Goal: Task Accomplishment & Management: Use online tool/utility

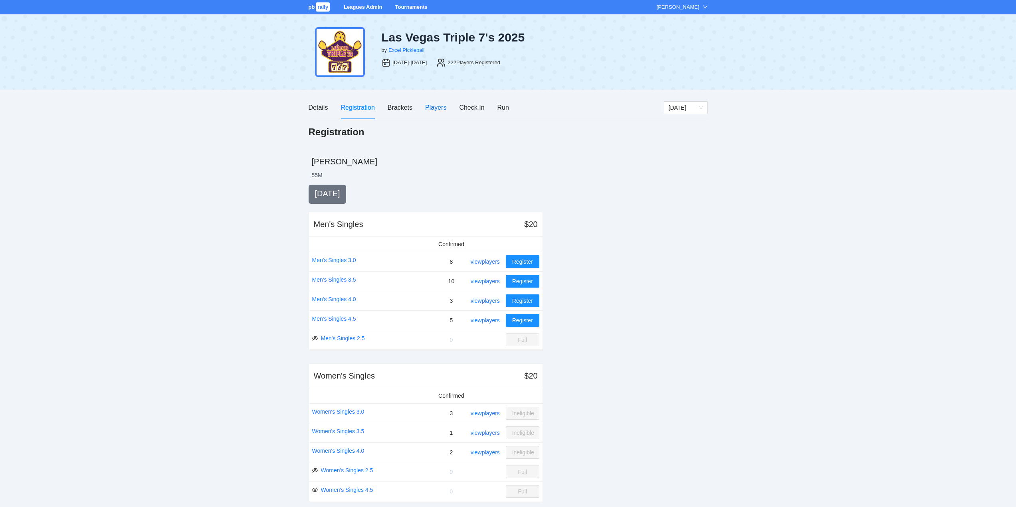
click at [433, 106] on div "Players" at bounding box center [435, 108] width 21 height 10
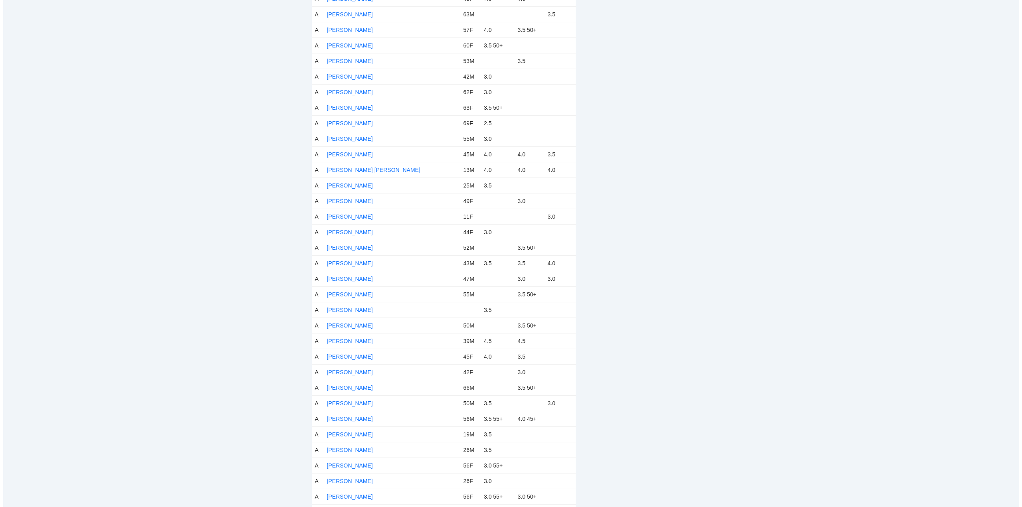
scroll to position [2275, 0]
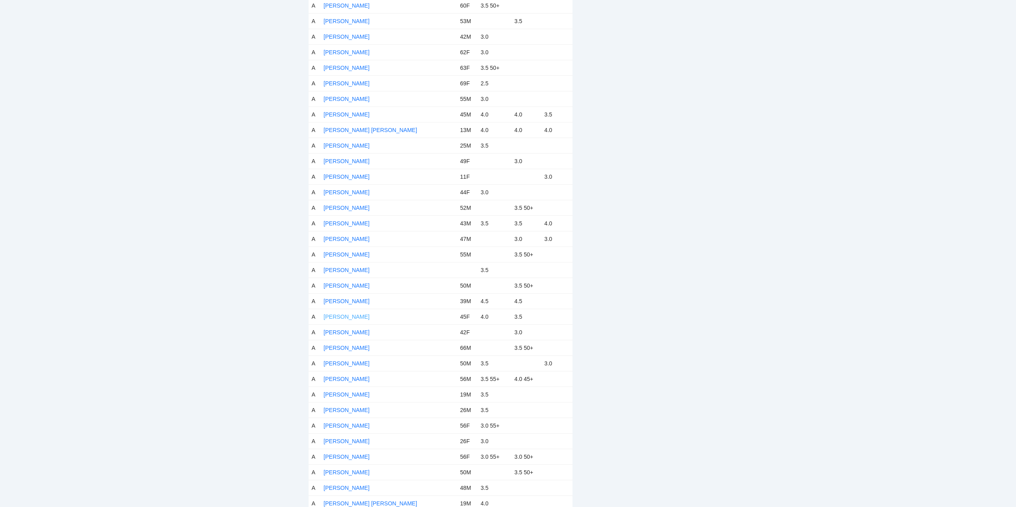
click at [354, 317] on link "[PERSON_NAME]" at bounding box center [347, 317] width 46 height 6
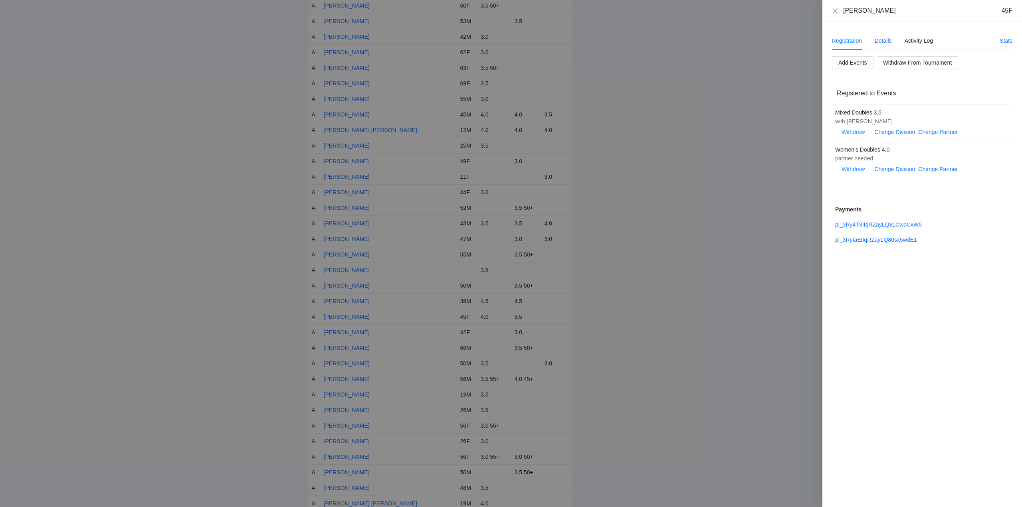
click at [881, 42] on div "Details" at bounding box center [882, 40] width 17 height 9
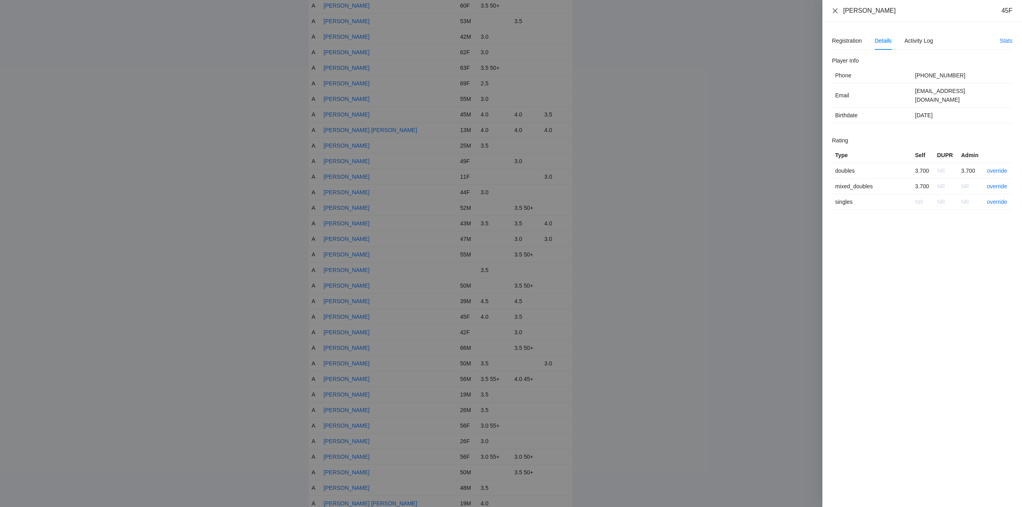
click at [835, 10] on icon "close" at bounding box center [834, 10] width 5 height 5
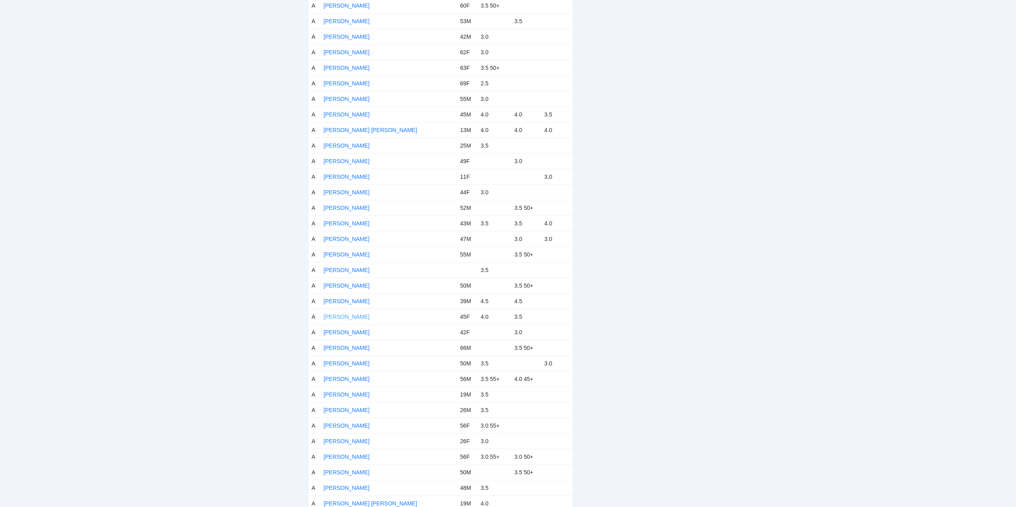
click at [349, 318] on link "[PERSON_NAME]" at bounding box center [347, 317] width 46 height 6
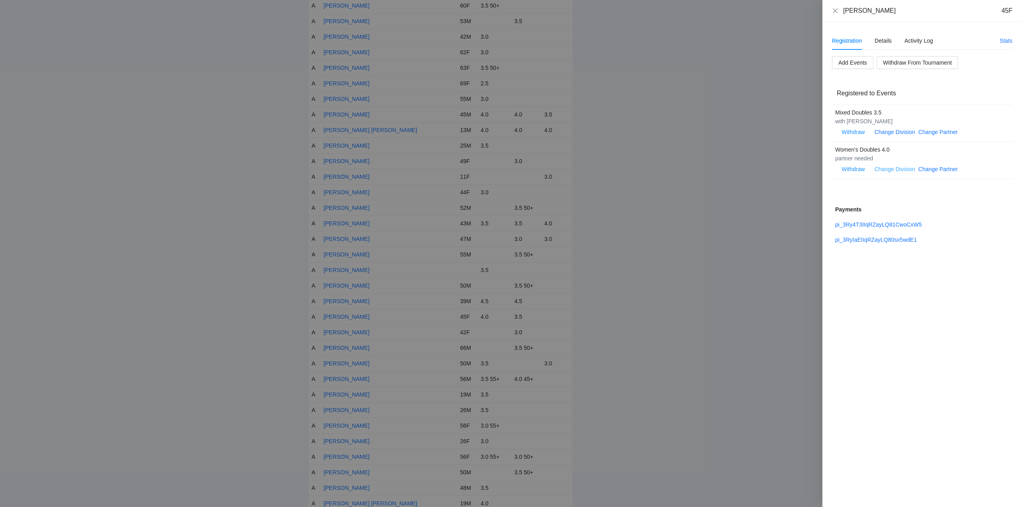
click at [900, 169] on link "Change Division" at bounding box center [894, 169] width 41 height 6
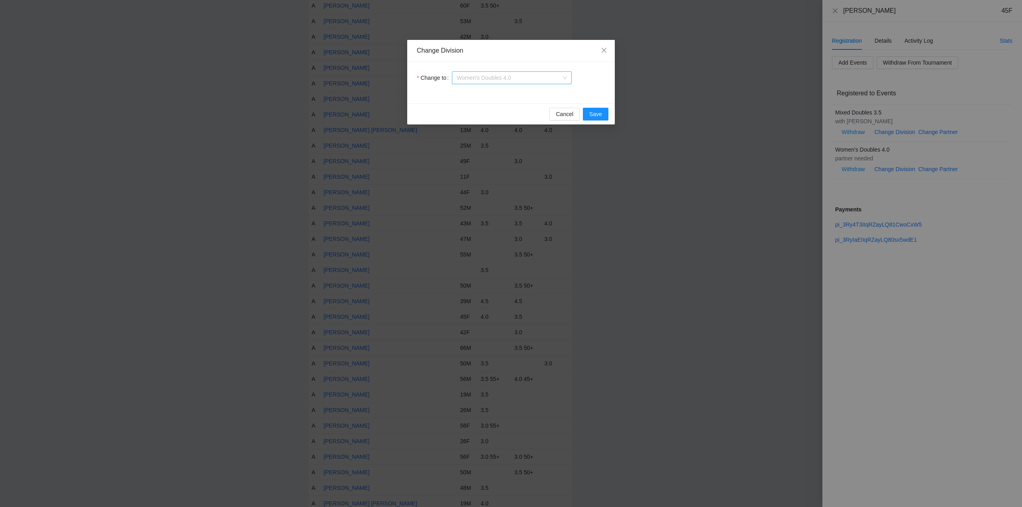
click at [518, 80] on span "Women's Doubles 4.0" at bounding box center [512, 78] width 110 height 12
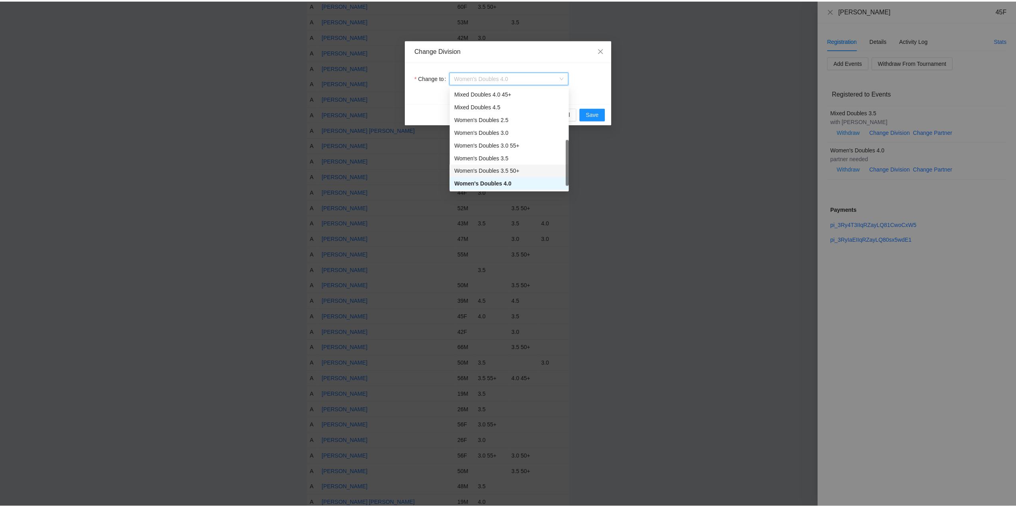
scroll to position [179, 0]
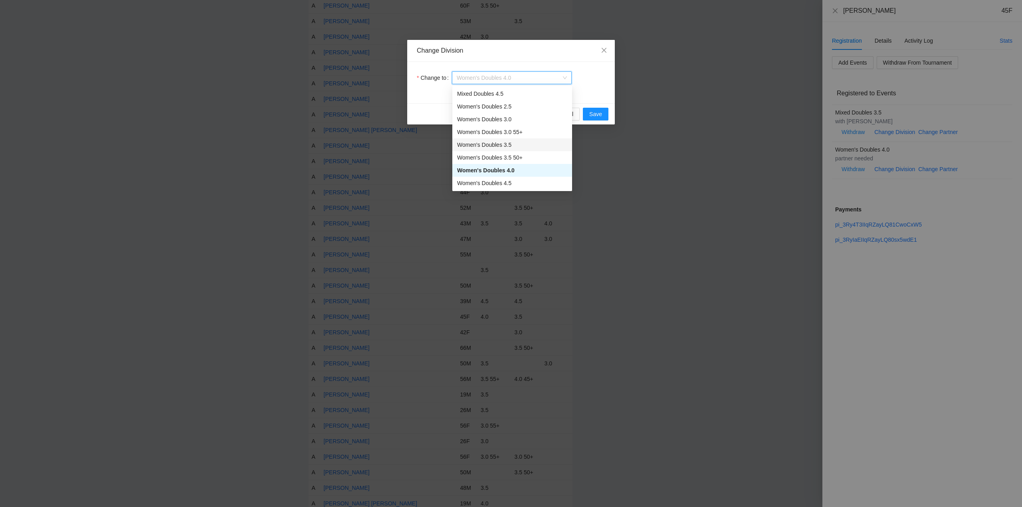
click at [482, 144] on div "Women's Doubles 3.5" at bounding box center [512, 144] width 110 height 9
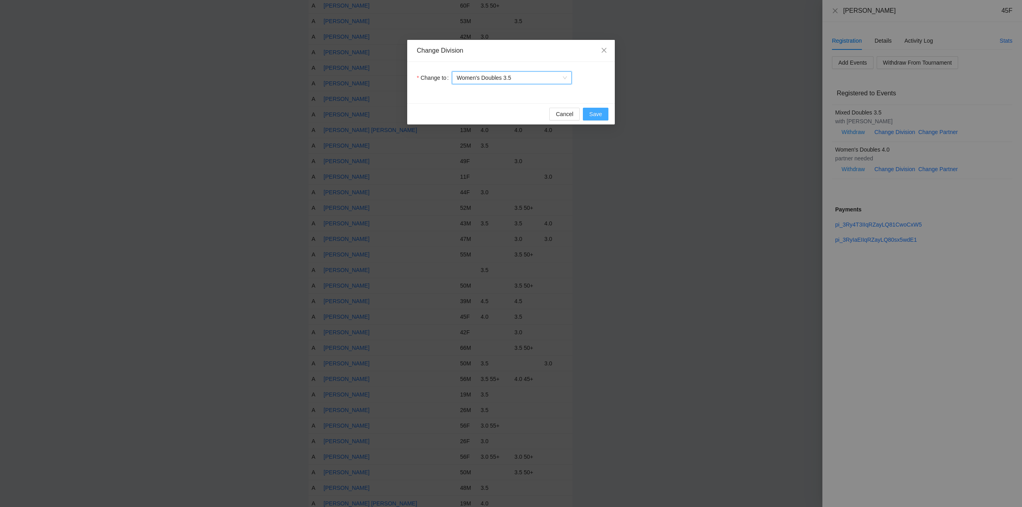
click at [594, 111] on span "Save" at bounding box center [595, 114] width 13 height 9
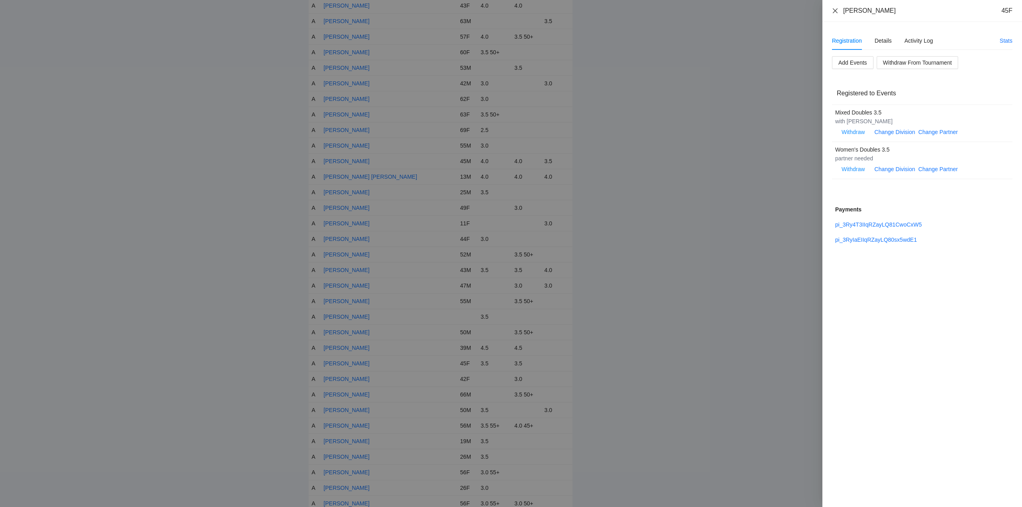
click at [834, 8] on icon "close" at bounding box center [835, 11] width 6 height 6
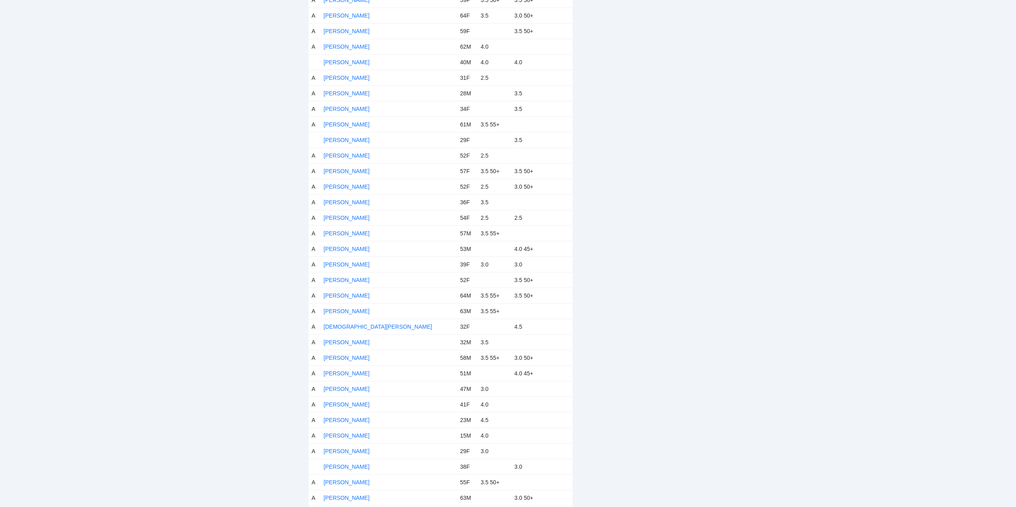
scroll to position [439, 0]
click at [353, 283] on link "[PERSON_NAME]" at bounding box center [347, 285] width 46 height 6
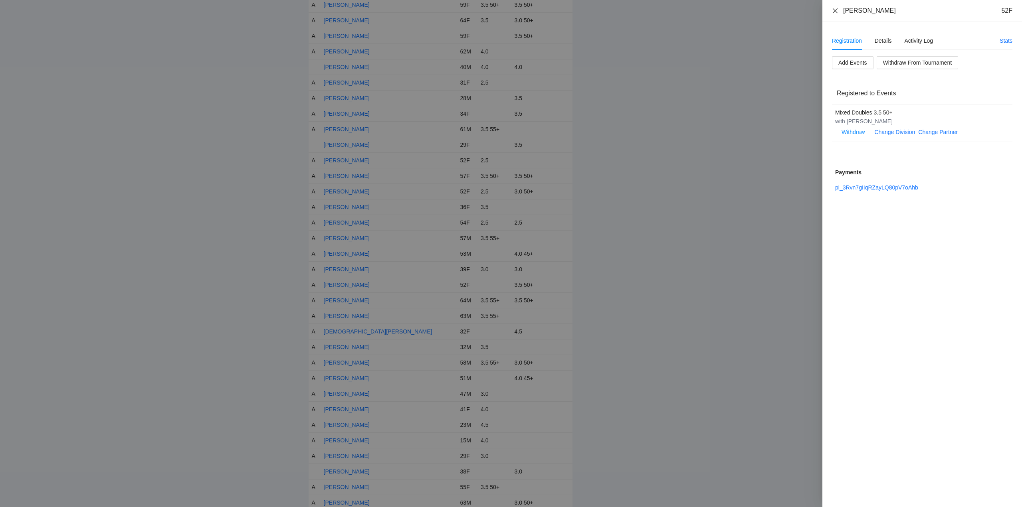
click at [836, 9] on icon "close" at bounding box center [834, 10] width 5 height 5
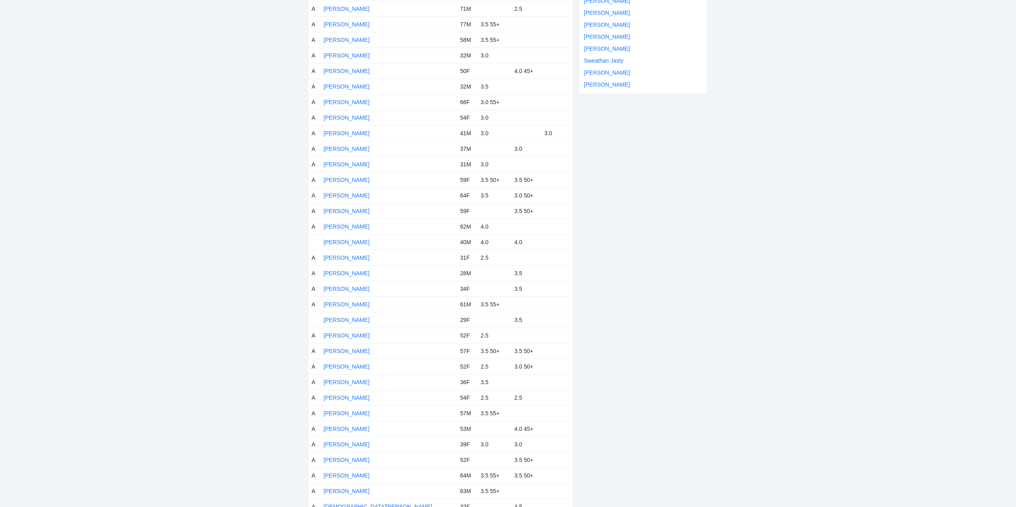
scroll to position [279, 0]
click at [346, 225] on link "[PERSON_NAME]" at bounding box center [347, 226] width 46 height 6
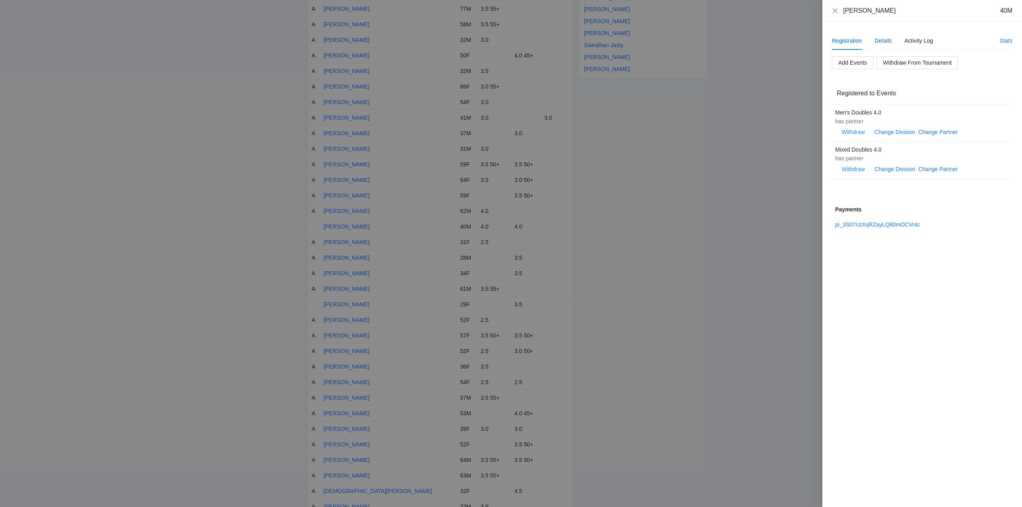
click at [883, 40] on div "Details" at bounding box center [882, 40] width 17 height 9
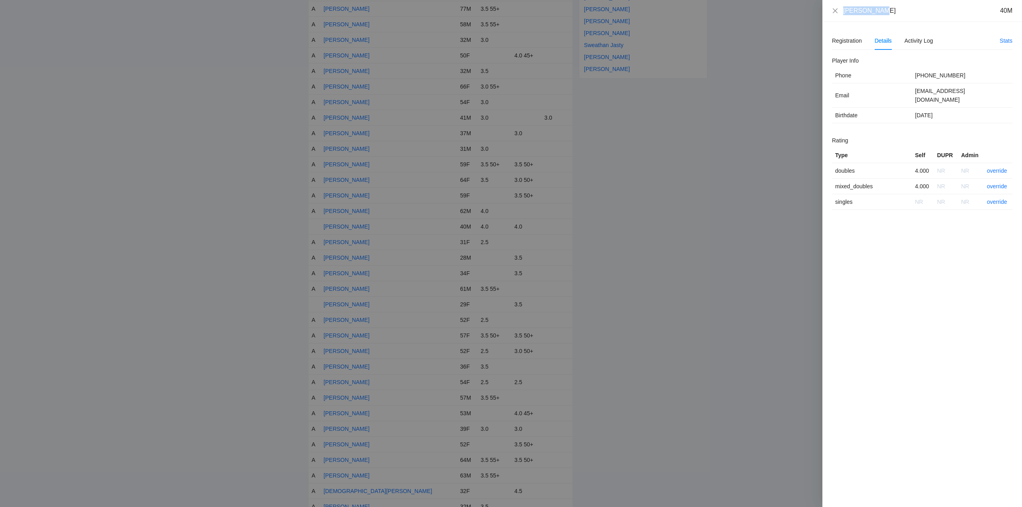
drag, startPoint x: 883, startPoint y: 14, endPoint x: 834, endPoint y: 16, distance: 49.5
click at [834, 16] on div "[PERSON_NAME] 40M" at bounding box center [922, 11] width 200 height 22
copy div "[PERSON_NAME]"
click at [994, 168] on link "override" at bounding box center [996, 171] width 20 height 6
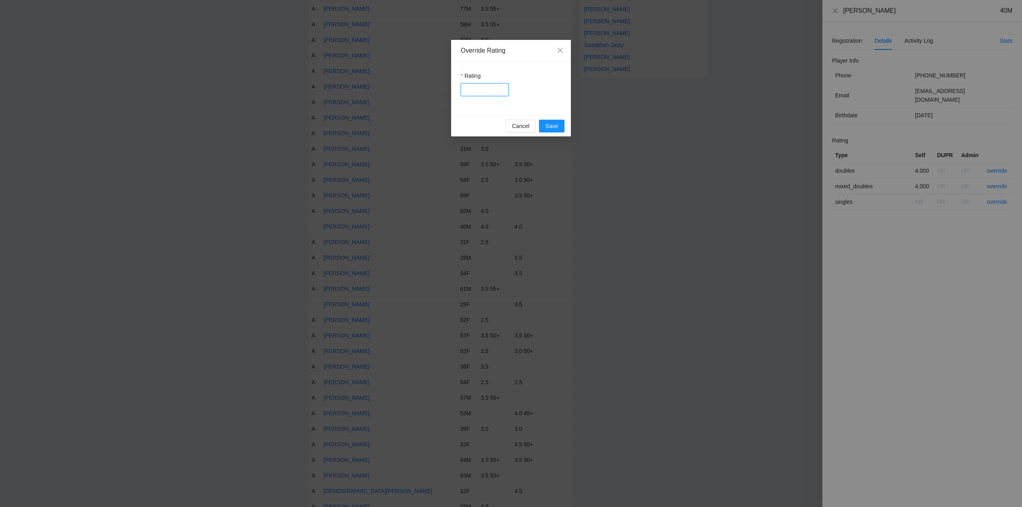
click at [478, 89] on input "Rating" at bounding box center [485, 89] width 48 height 13
type input "***"
click at [554, 125] on span "Save" at bounding box center [551, 126] width 13 height 9
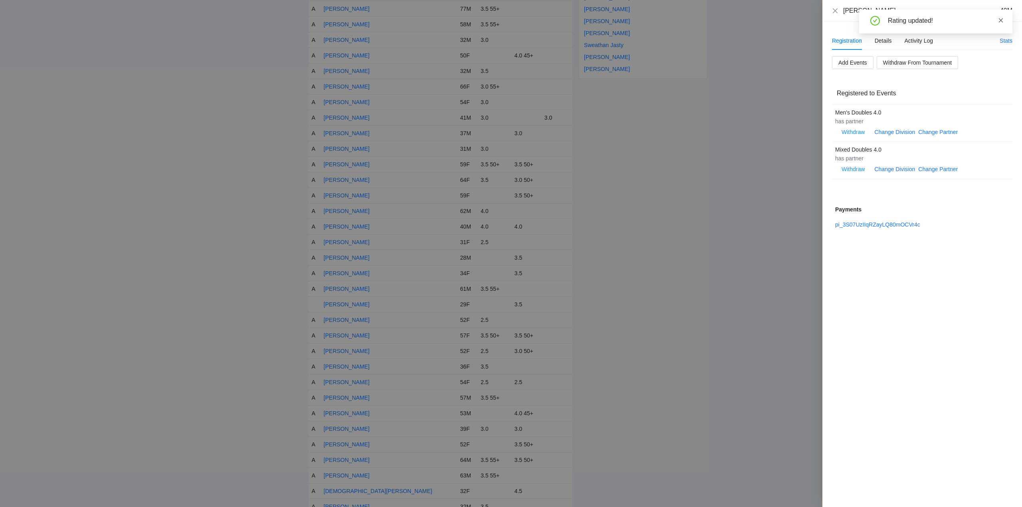
click at [1001, 20] on icon "close" at bounding box center [1000, 20] width 4 height 4
click at [836, 10] on icon "close" at bounding box center [834, 10] width 5 height 5
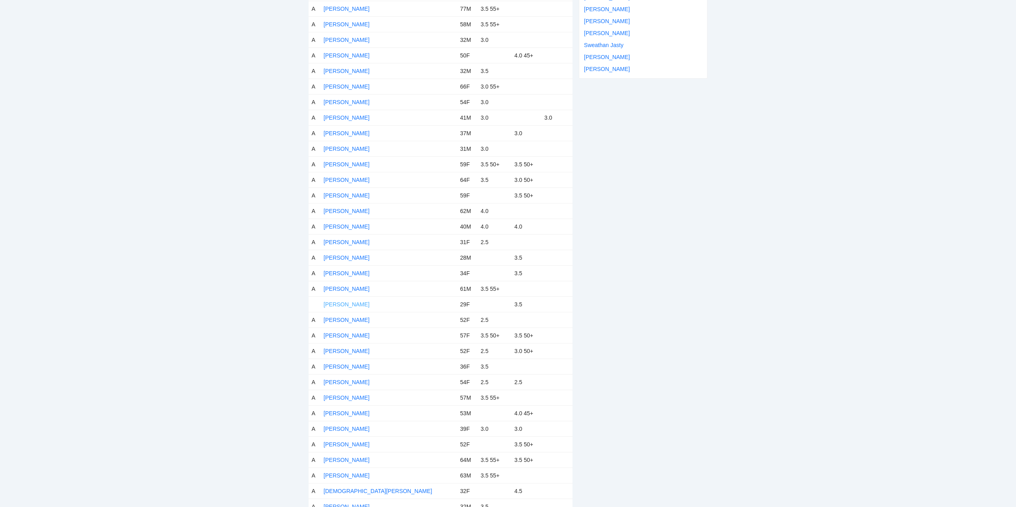
click at [336, 303] on link "[PERSON_NAME]" at bounding box center [347, 304] width 46 height 6
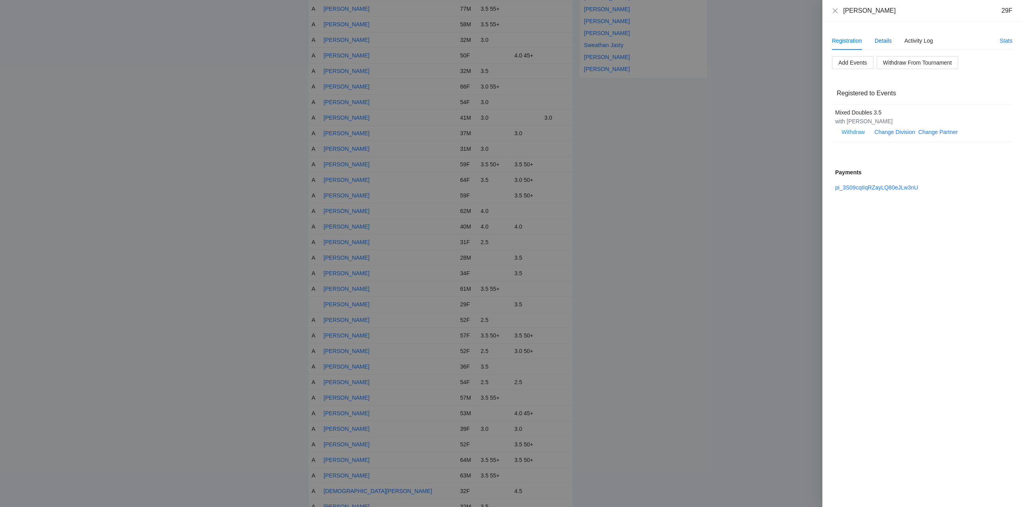
click at [880, 38] on div "Details" at bounding box center [882, 40] width 17 height 9
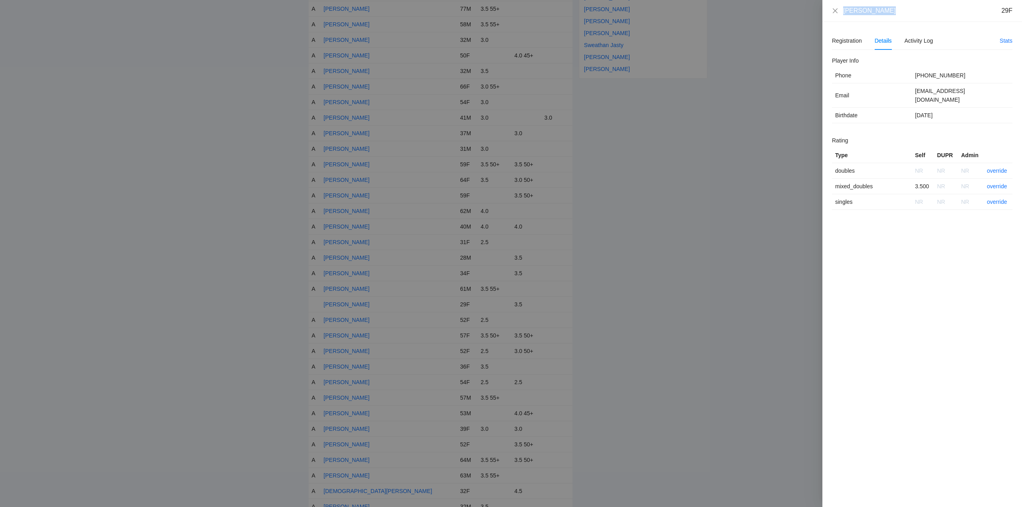
drag, startPoint x: 888, startPoint y: 11, endPoint x: 841, endPoint y: 11, distance: 47.1
click at [841, 11] on div "[PERSON_NAME] 29F" at bounding box center [922, 10] width 180 height 9
copy div "[PERSON_NAME]"
click at [996, 183] on link "override" at bounding box center [996, 186] width 20 height 6
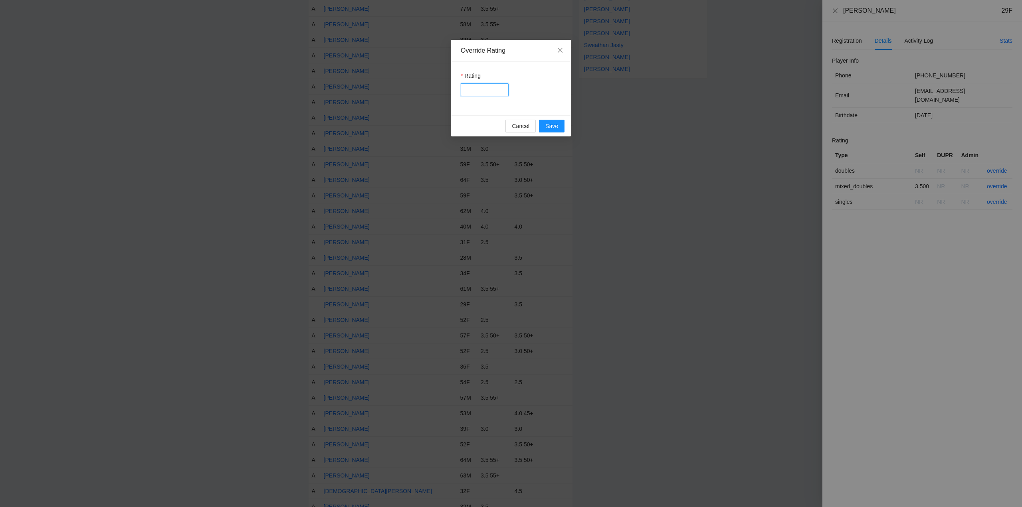
click at [486, 89] on input "Rating" at bounding box center [485, 89] width 48 height 13
type input "***"
drag, startPoint x: 555, startPoint y: 123, endPoint x: 613, endPoint y: 123, distance: 58.7
click at [564, 123] on div "Cancel Save" at bounding box center [511, 125] width 120 height 21
drag, startPoint x: 550, startPoint y: 126, endPoint x: 611, endPoint y: 121, distance: 61.7
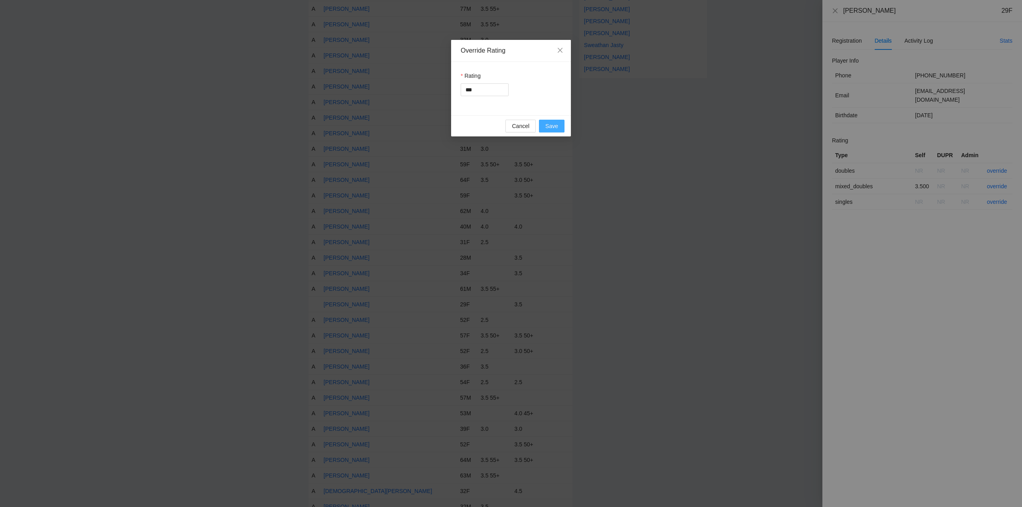
click at [550, 126] on span "Save" at bounding box center [551, 126] width 13 height 9
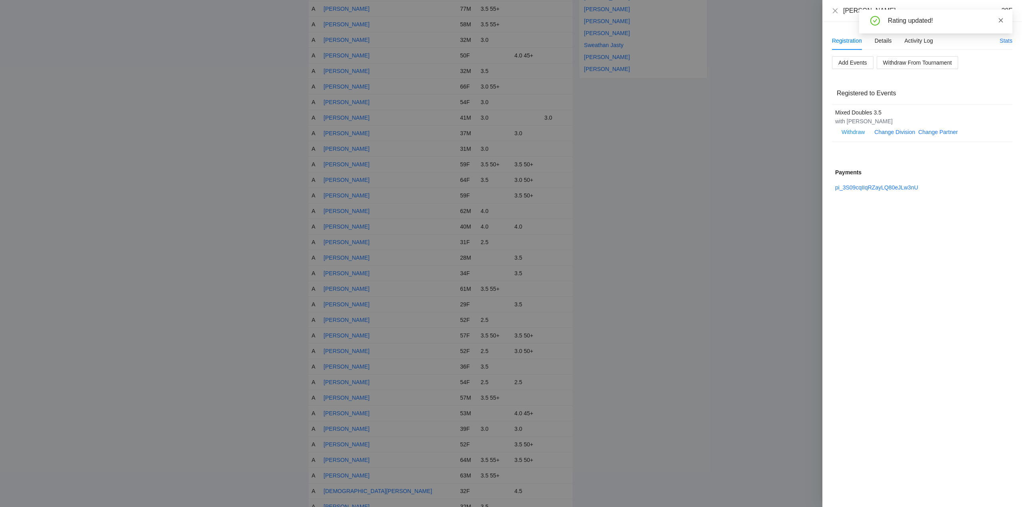
click at [1001, 20] on icon "close" at bounding box center [1001, 21] width 6 height 6
click at [836, 10] on icon "close" at bounding box center [834, 10] width 5 height 5
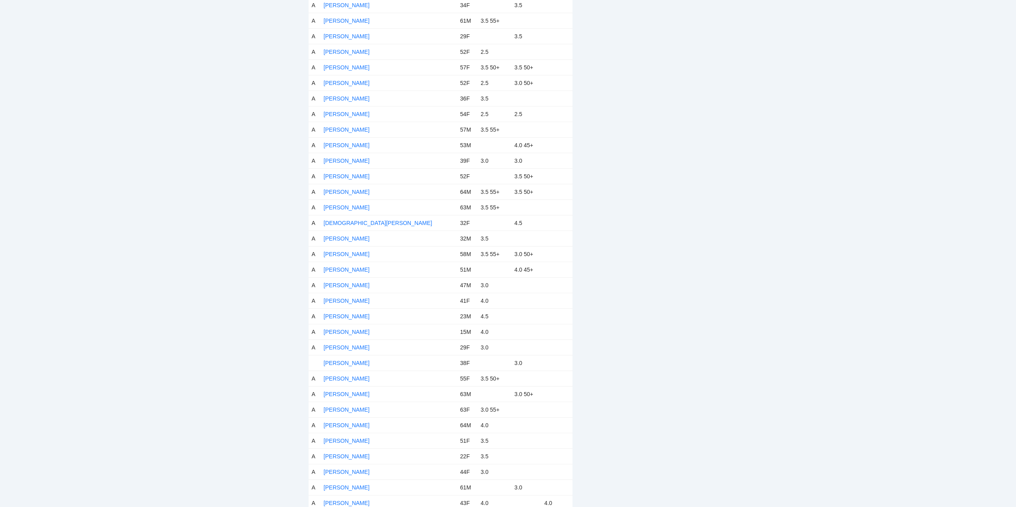
scroll to position [599, 0]
click at [354, 311] on link "[PERSON_NAME]" at bounding box center [347, 312] width 46 height 6
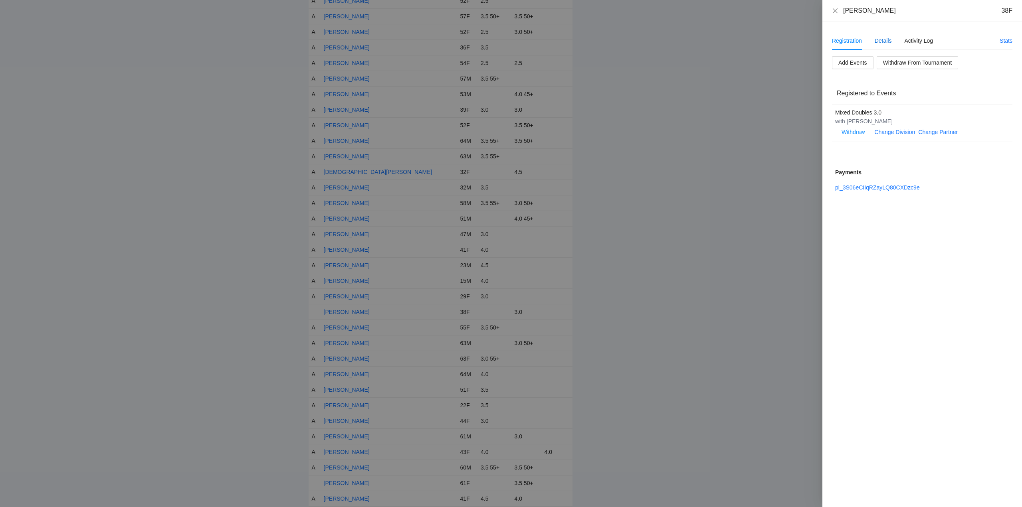
click at [886, 40] on div "Details" at bounding box center [882, 40] width 17 height 9
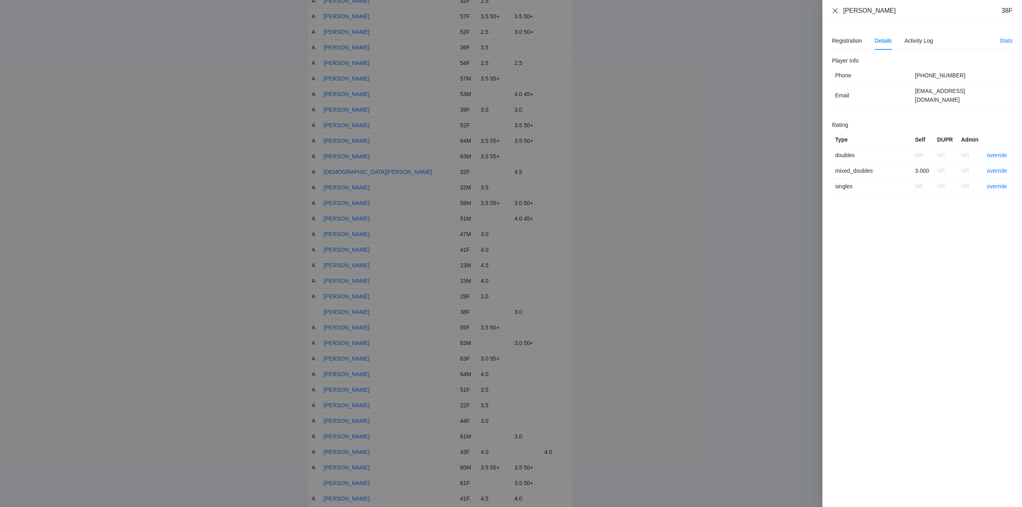
drag, startPoint x: 895, startPoint y: 13, endPoint x: 836, endPoint y: 14, distance: 58.7
click at [836, 14] on div "[PERSON_NAME] 38F" at bounding box center [922, 10] width 180 height 9
copy div "[PERSON_NAME]"
click at [993, 168] on link "override" at bounding box center [996, 171] width 20 height 6
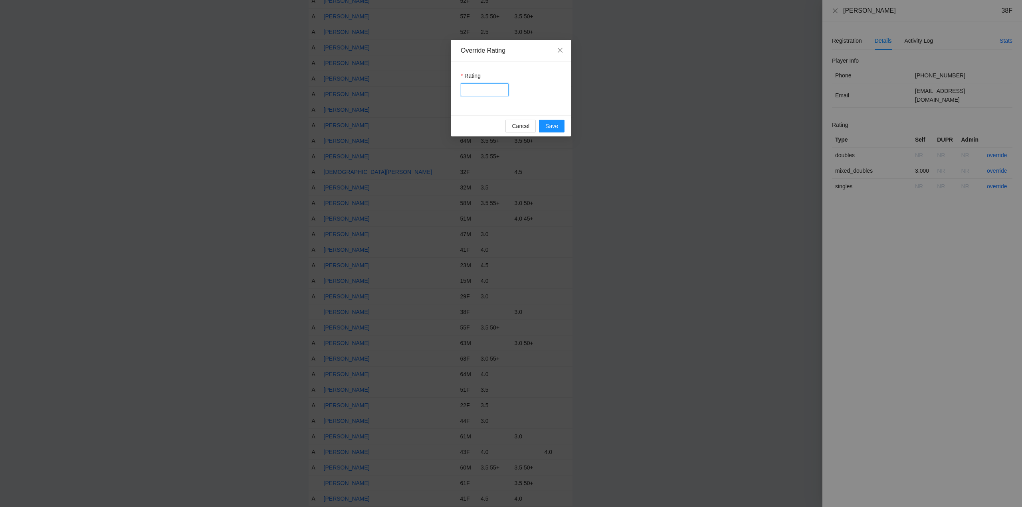
click at [480, 90] on input "Rating" at bounding box center [485, 89] width 48 height 13
type input "***"
drag, startPoint x: 550, startPoint y: 121, endPoint x: 571, endPoint y: 109, distance: 24.3
click at [554, 121] on button "Save" at bounding box center [552, 126] width 26 height 13
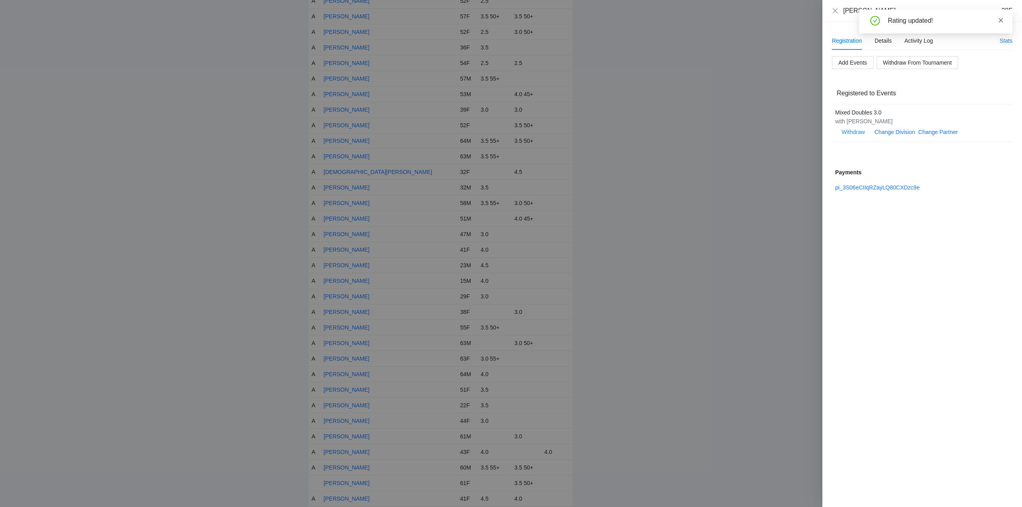
click at [1000, 20] on icon "close" at bounding box center [1001, 21] width 6 height 6
click at [836, 12] on icon "close" at bounding box center [834, 10] width 5 height 5
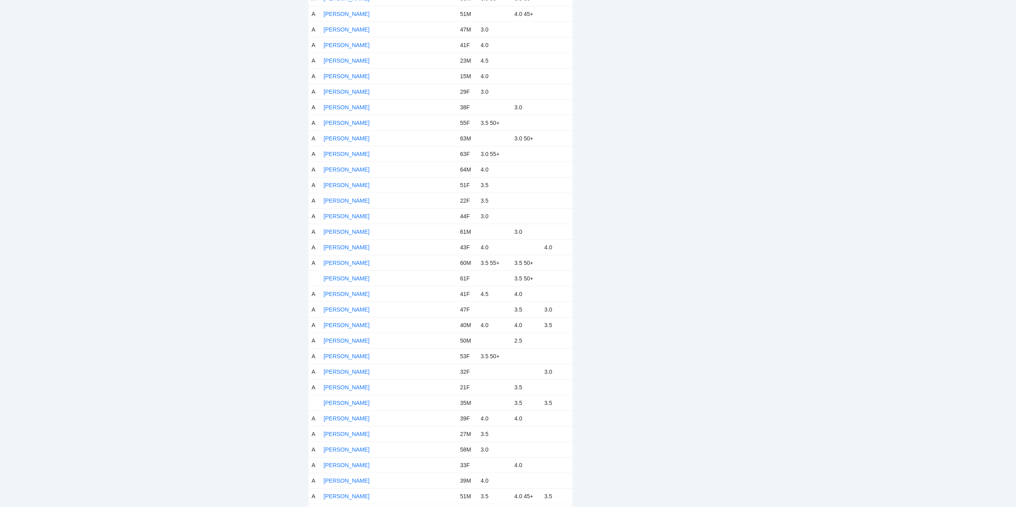
scroll to position [838, 0]
click at [338, 243] on link "[PERSON_NAME]" at bounding box center [347, 244] width 46 height 6
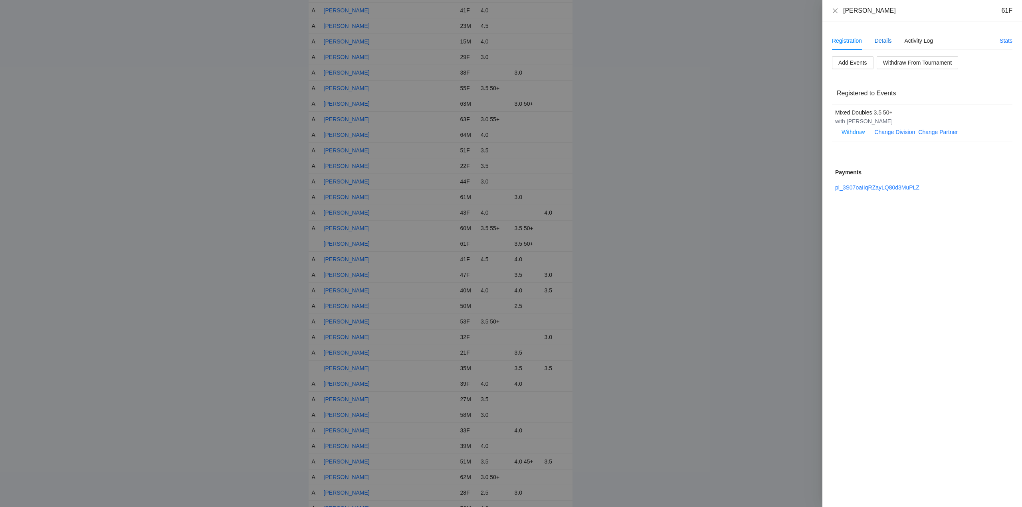
click at [882, 40] on div "Details" at bounding box center [882, 40] width 17 height 9
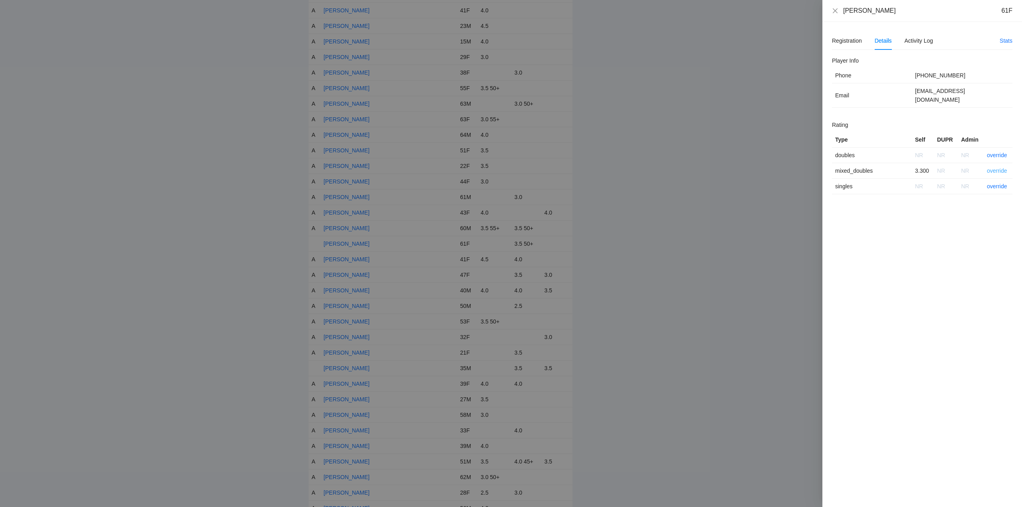
click at [996, 168] on link "override" at bounding box center [996, 171] width 20 height 6
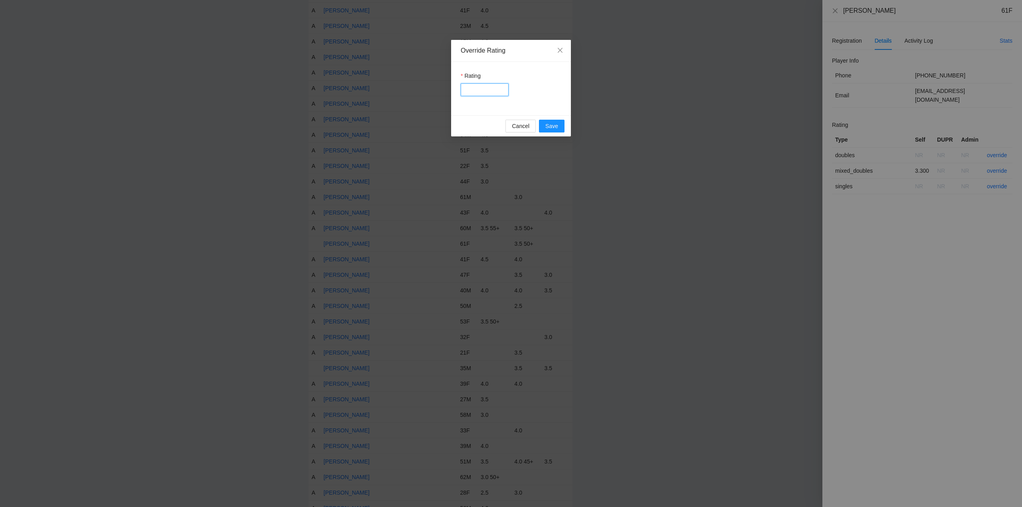
click at [481, 94] on input "Rating" at bounding box center [485, 89] width 48 height 13
type input "***"
drag, startPoint x: 546, startPoint y: 124, endPoint x: 703, endPoint y: 109, distance: 157.5
click at [547, 124] on span "Save" at bounding box center [551, 126] width 13 height 9
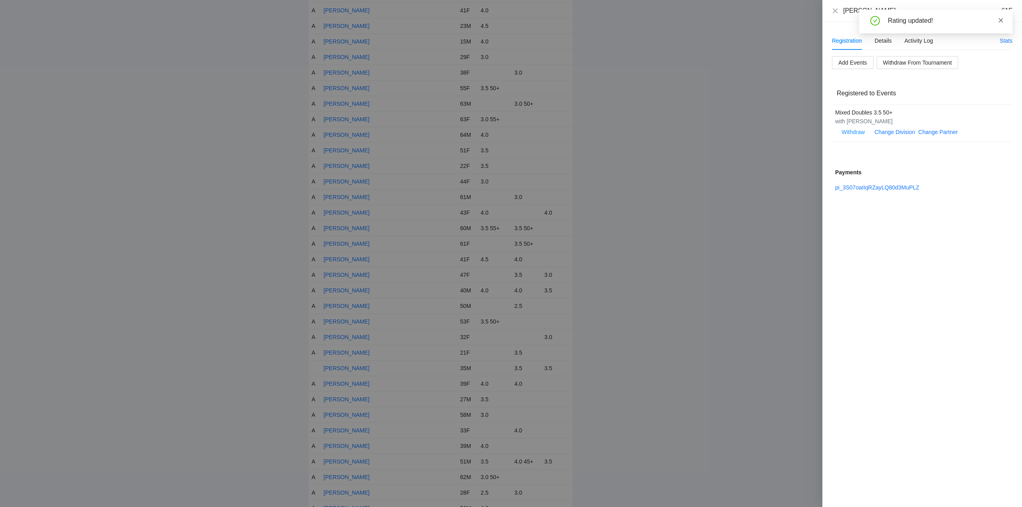
click at [1000, 19] on icon "close" at bounding box center [1001, 21] width 6 height 6
click at [835, 10] on icon "close" at bounding box center [835, 11] width 6 height 6
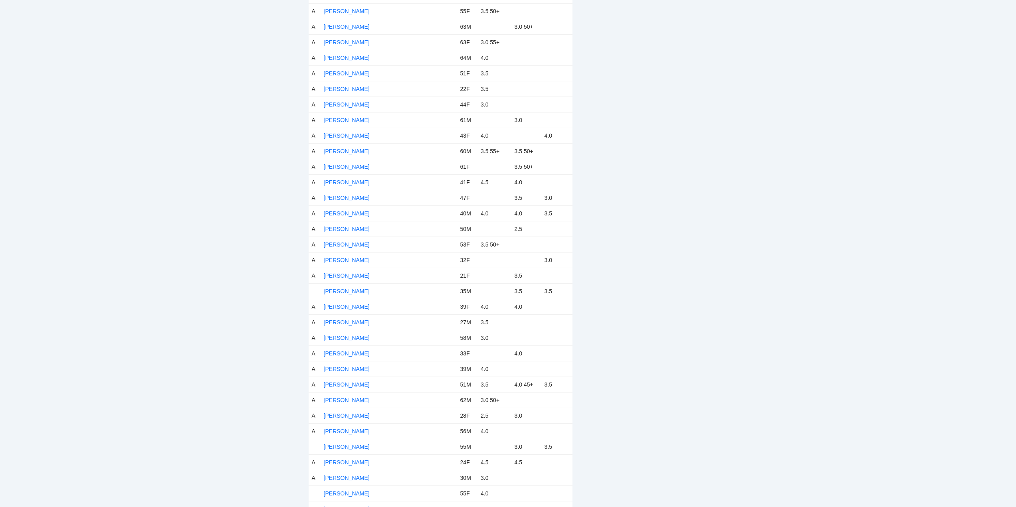
scroll to position [918, 0]
click at [350, 288] on link "[PERSON_NAME]" at bounding box center [347, 288] width 46 height 6
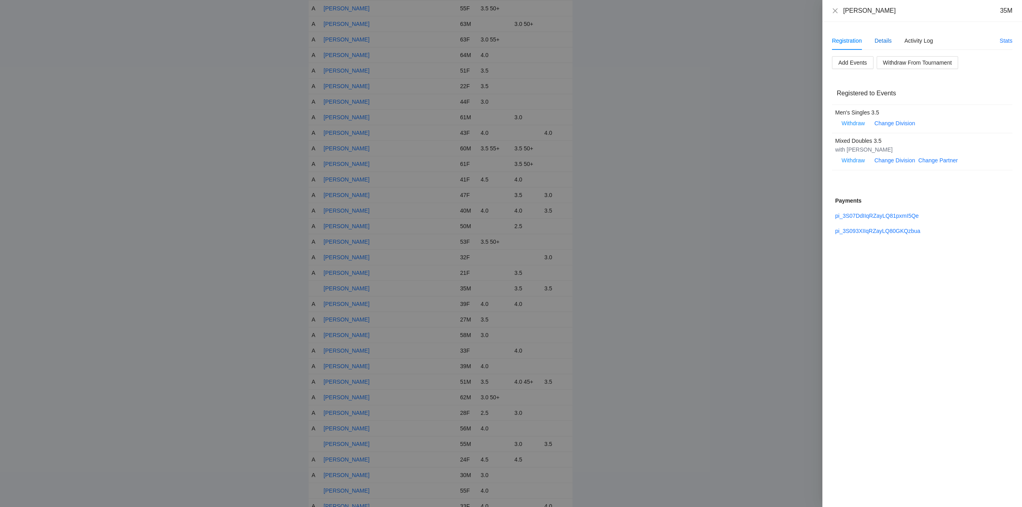
click at [884, 38] on div "Details" at bounding box center [882, 40] width 17 height 9
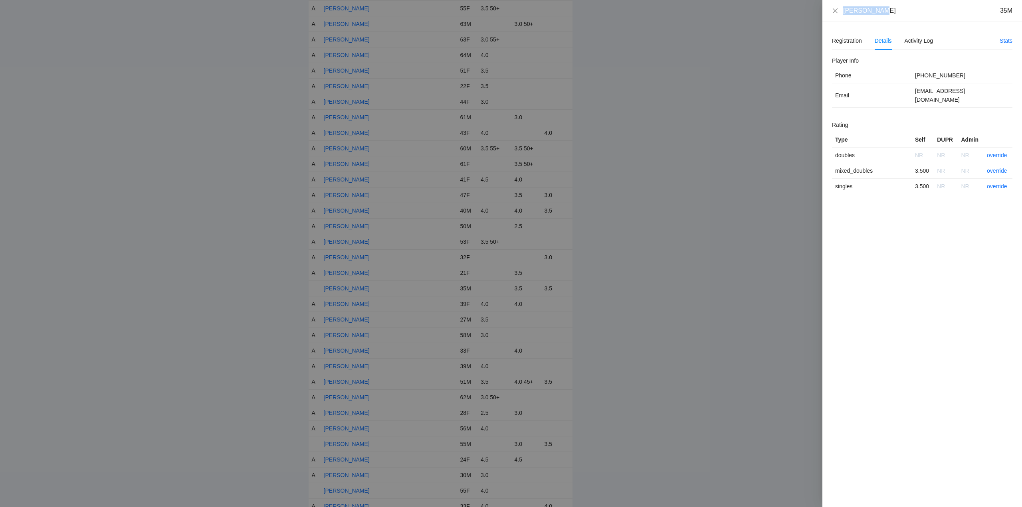
drag, startPoint x: 886, startPoint y: 12, endPoint x: 847, endPoint y: 13, distance: 38.3
click at [826, 14] on div "[PERSON_NAME] 35M" at bounding box center [922, 11] width 200 height 22
copy div "[PERSON_NAME]"
click at [993, 168] on link "override" at bounding box center [996, 171] width 20 height 6
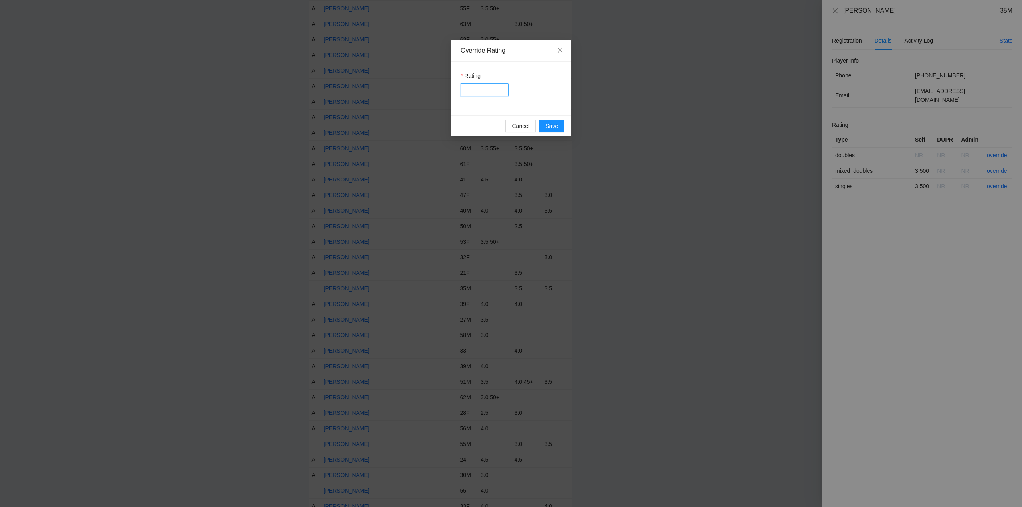
click at [483, 85] on input "Rating" at bounding box center [485, 89] width 48 height 13
type input "***"
click at [547, 125] on span "Save" at bounding box center [551, 126] width 13 height 9
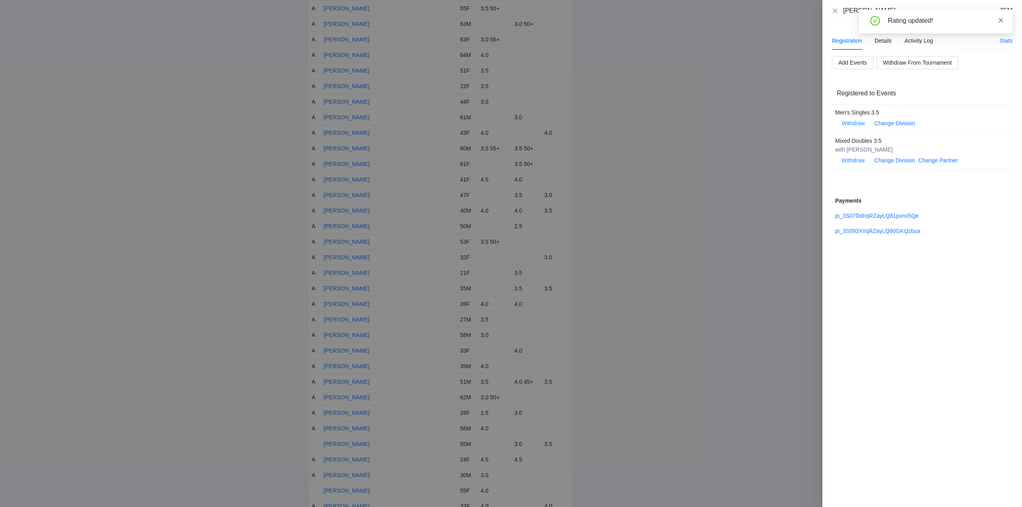
click at [1001, 19] on icon "close" at bounding box center [1001, 21] width 6 height 6
click at [835, 10] on icon "close" at bounding box center [834, 10] width 5 height 5
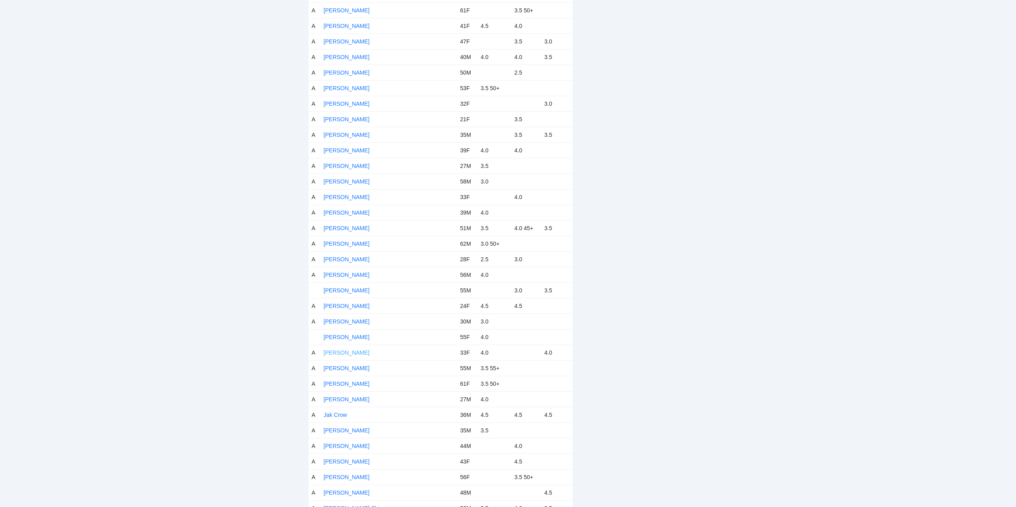
scroll to position [1077, 0]
click at [358, 283] on link "[PERSON_NAME]" at bounding box center [347, 284] width 46 height 6
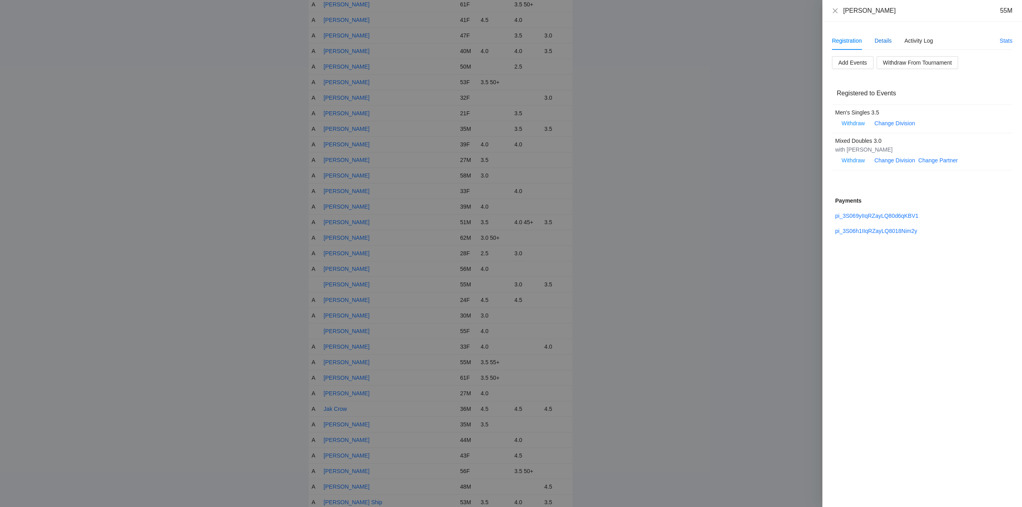
click at [882, 39] on div "Details" at bounding box center [882, 40] width 17 height 9
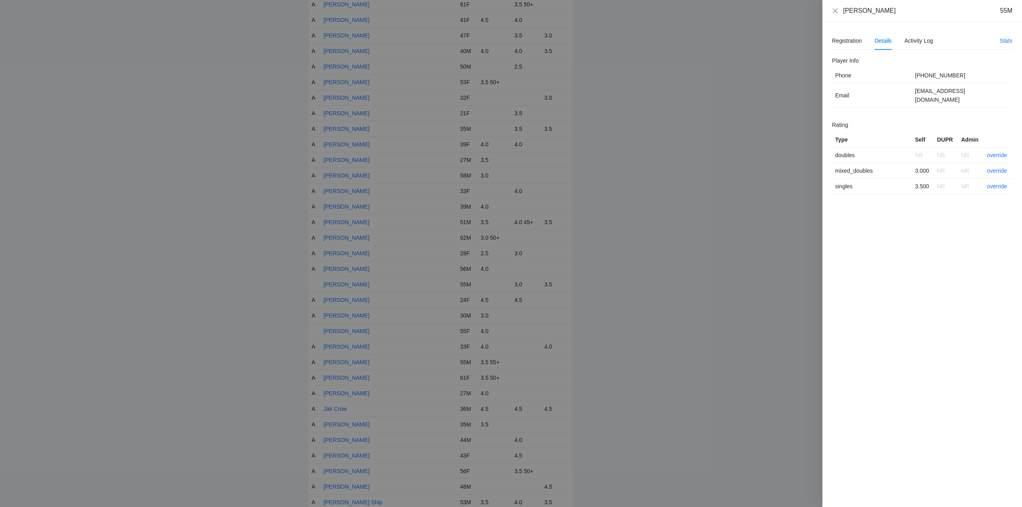
drag, startPoint x: 894, startPoint y: 12, endPoint x: 842, endPoint y: 12, distance: 52.3
click at [842, 12] on div "[PERSON_NAME] 55M" at bounding box center [922, 10] width 180 height 9
copy div "[PERSON_NAME]"
click at [996, 168] on link "override" at bounding box center [996, 171] width 20 height 6
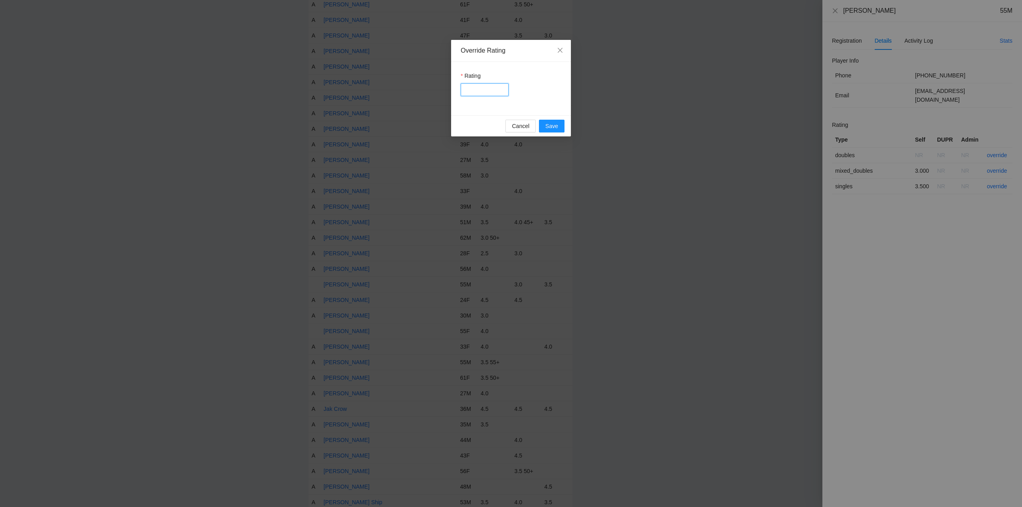
click at [482, 90] on input "Rating" at bounding box center [485, 89] width 48 height 13
type input "***"
click at [547, 125] on span "Save" at bounding box center [551, 126] width 13 height 9
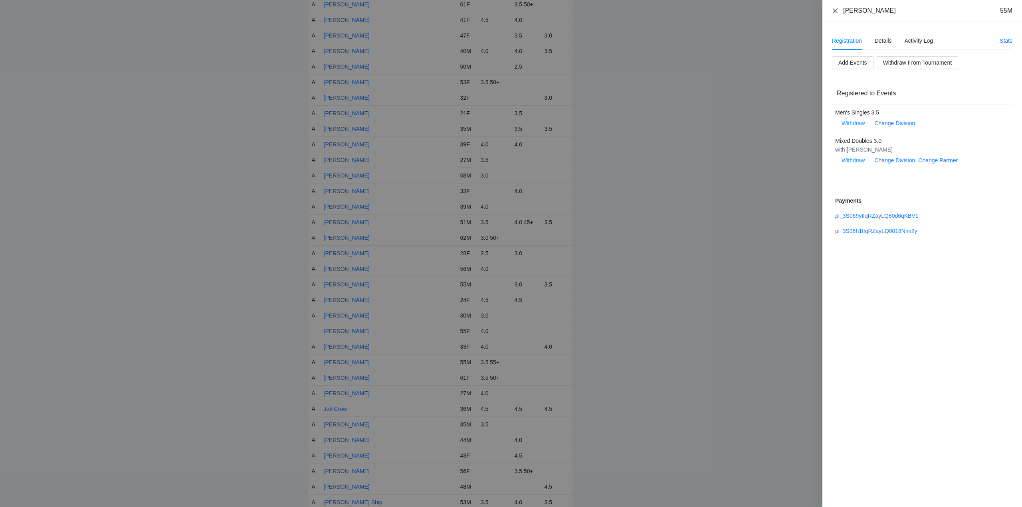
click at [835, 10] on icon "close" at bounding box center [835, 11] width 6 height 6
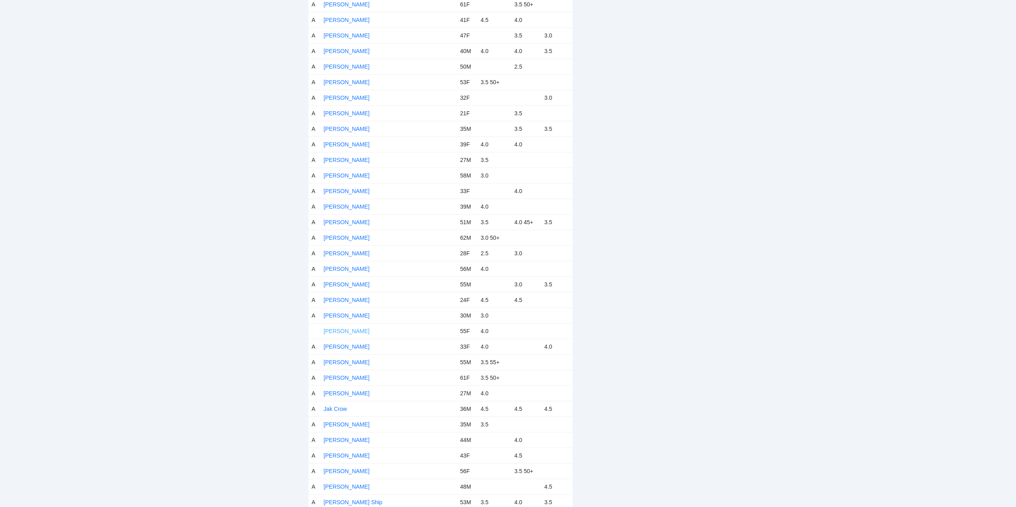
click at [347, 330] on link "[PERSON_NAME]" at bounding box center [347, 331] width 46 height 6
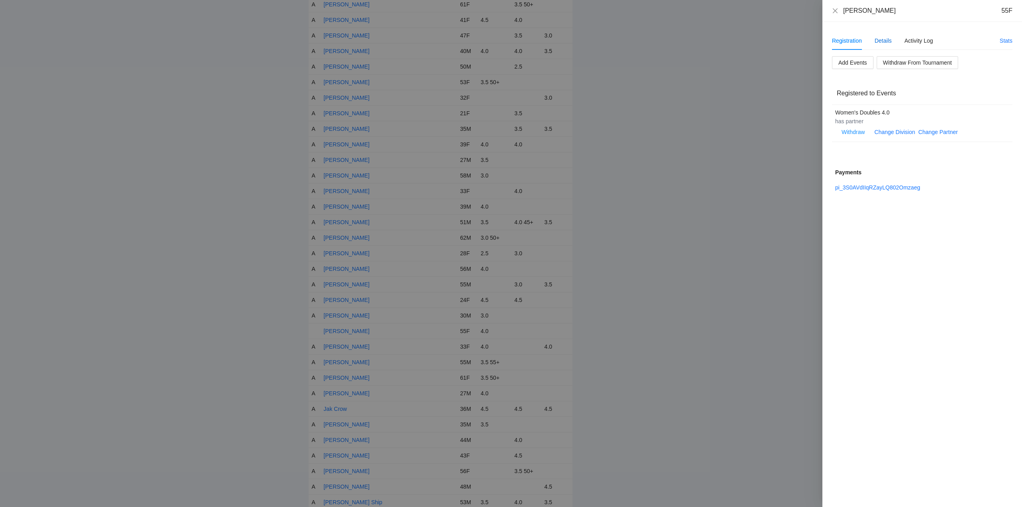
click at [883, 41] on div "Details" at bounding box center [882, 40] width 17 height 9
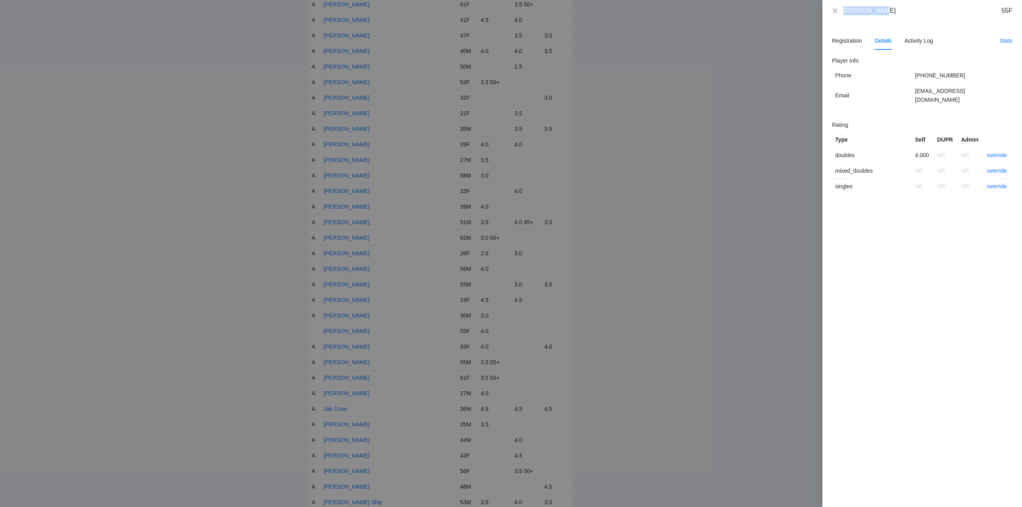
drag, startPoint x: 885, startPoint y: 15, endPoint x: 841, endPoint y: 14, distance: 43.9
click at [841, 14] on div "[PERSON_NAME] 55F" at bounding box center [922, 11] width 200 height 22
copy div "[PERSON_NAME]"
click at [996, 152] on link "override" at bounding box center [996, 155] width 20 height 6
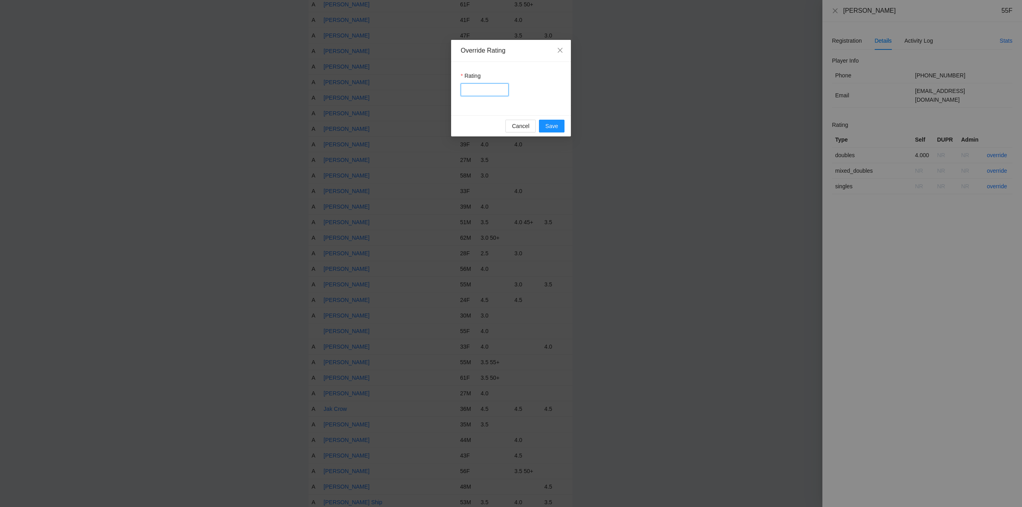
click at [491, 93] on input "Rating" at bounding box center [485, 89] width 48 height 13
type input "****"
click at [551, 125] on span "Save" at bounding box center [551, 126] width 13 height 9
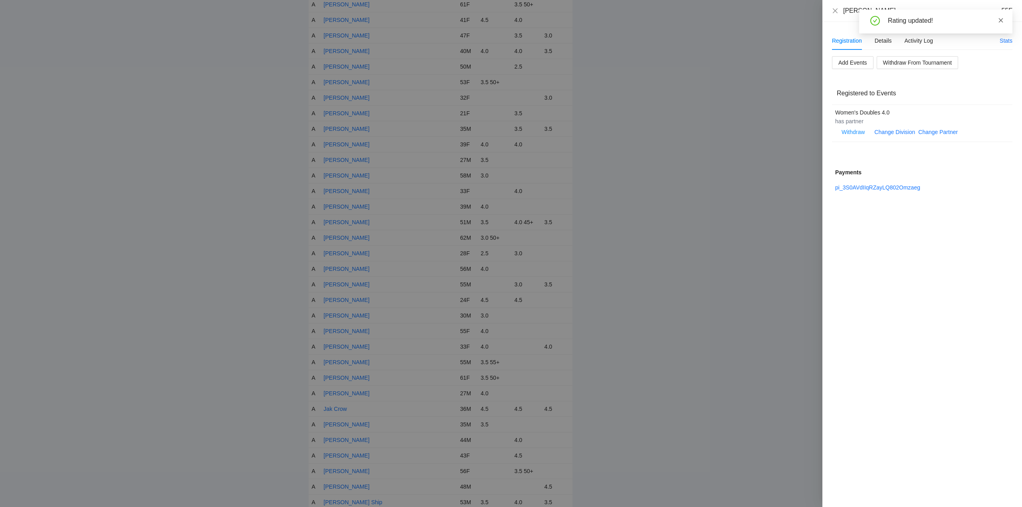
click at [999, 20] on icon "close" at bounding box center [1001, 21] width 6 height 6
drag, startPoint x: 837, startPoint y: 8, endPoint x: 836, endPoint y: 14, distance: 6.1
click at [838, 8] on icon "close" at bounding box center [835, 11] width 6 height 6
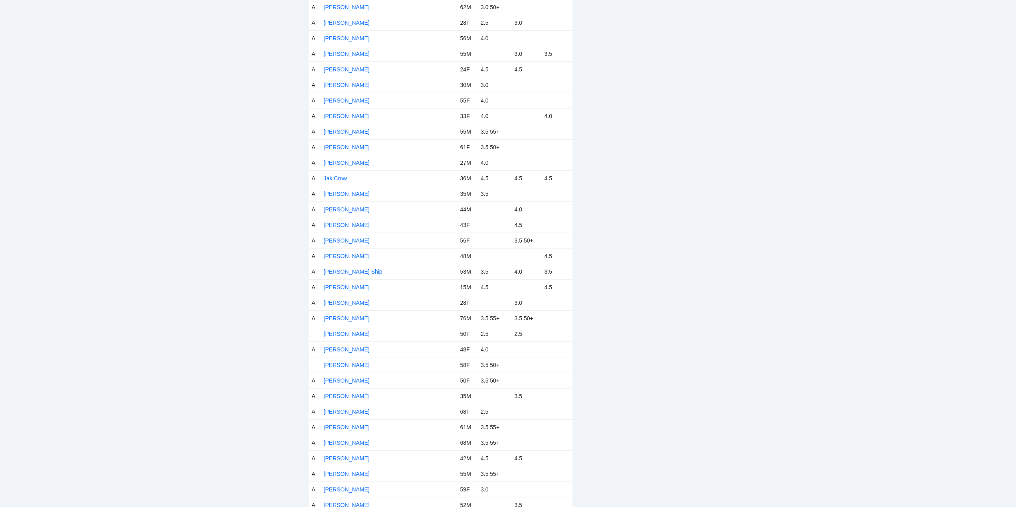
scroll to position [1317, 0]
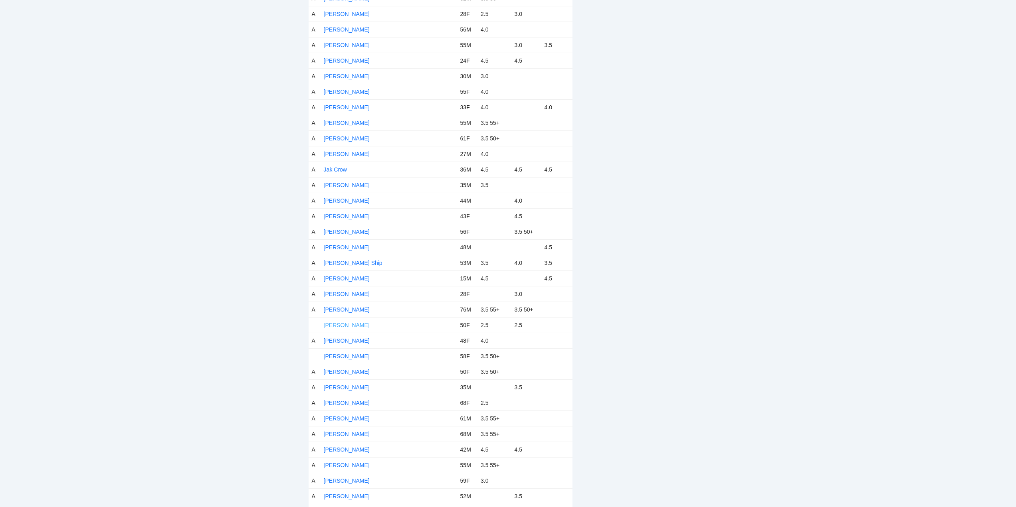
click at [359, 325] on link "[PERSON_NAME]" at bounding box center [347, 325] width 46 height 6
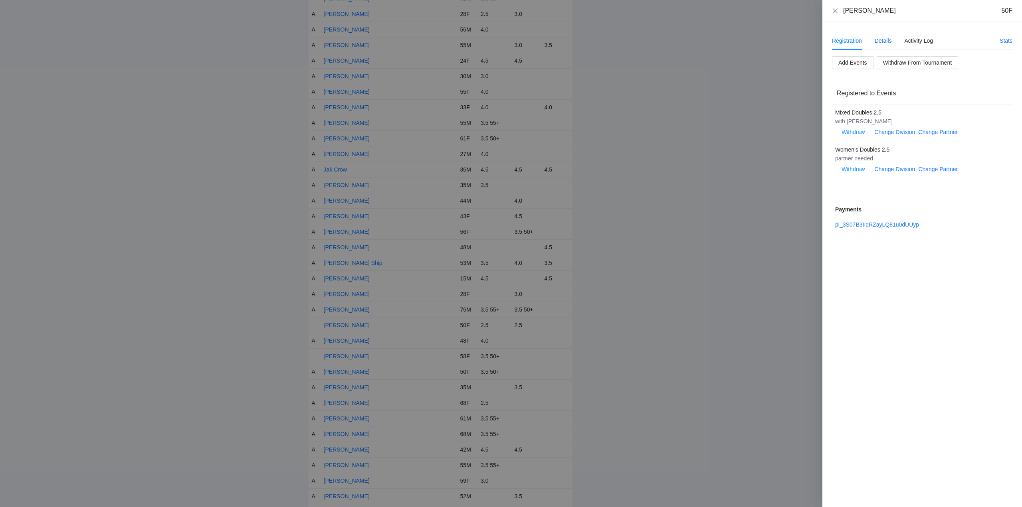
click at [885, 40] on div "Details" at bounding box center [882, 40] width 17 height 9
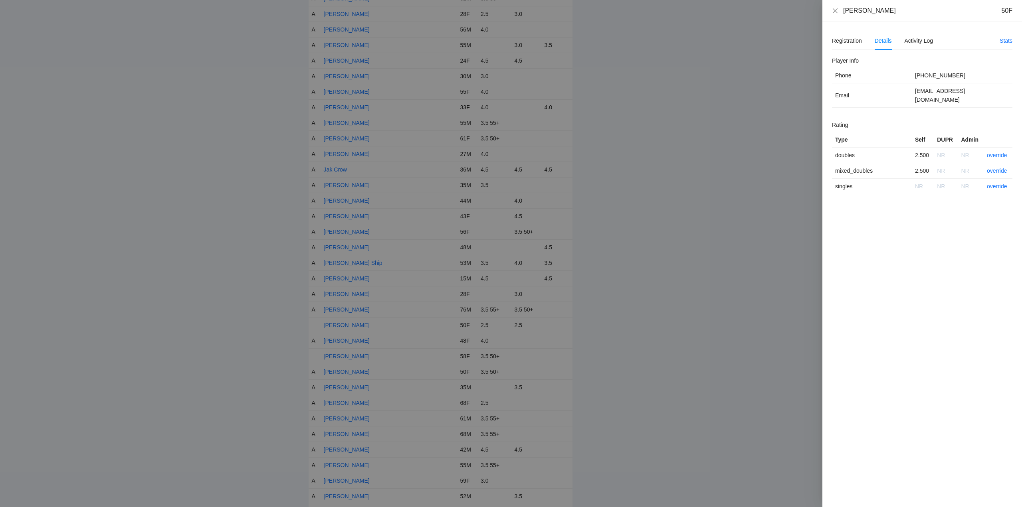
drag, startPoint x: 893, startPoint y: 11, endPoint x: 845, endPoint y: 16, distance: 48.5
click at [840, 15] on div "[PERSON_NAME] 50F" at bounding box center [922, 11] width 200 height 22
copy div "[PERSON_NAME]"
click at [994, 152] on link "override" at bounding box center [996, 155] width 20 height 6
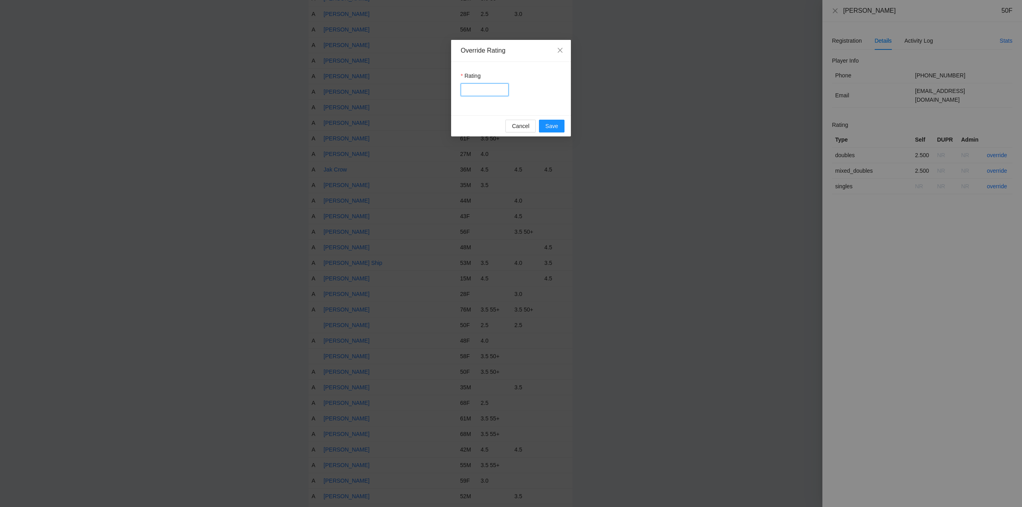
click at [474, 89] on input "Rating" at bounding box center [485, 89] width 48 height 13
type input "***"
drag, startPoint x: 557, startPoint y: 123, endPoint x: 564, endPoint y: 123, distance: 7.2
click at [560, 123] on button "Save" at bounding box center [552, 126] width 26 height 13
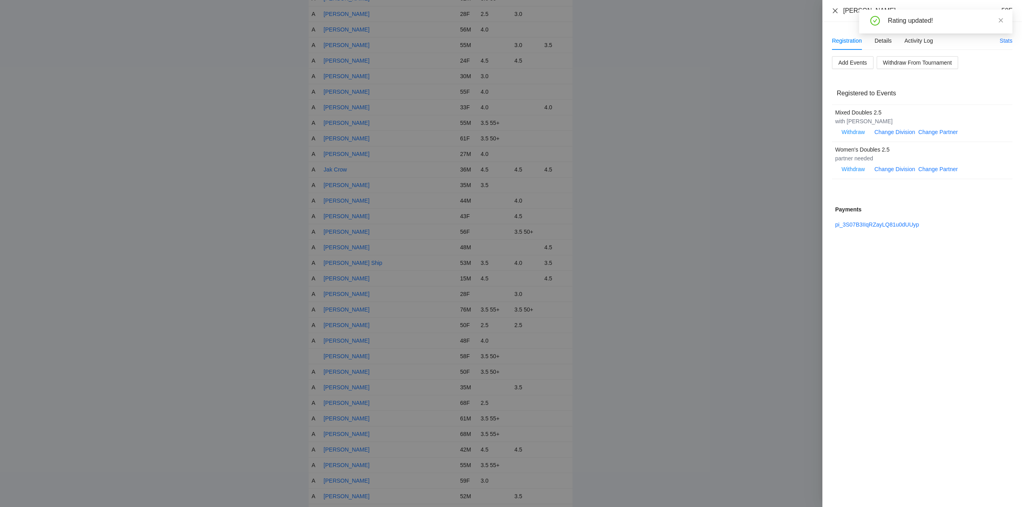
click at [835, 11] on icon "close" at bounding box center [834, 10] width 5 height 5
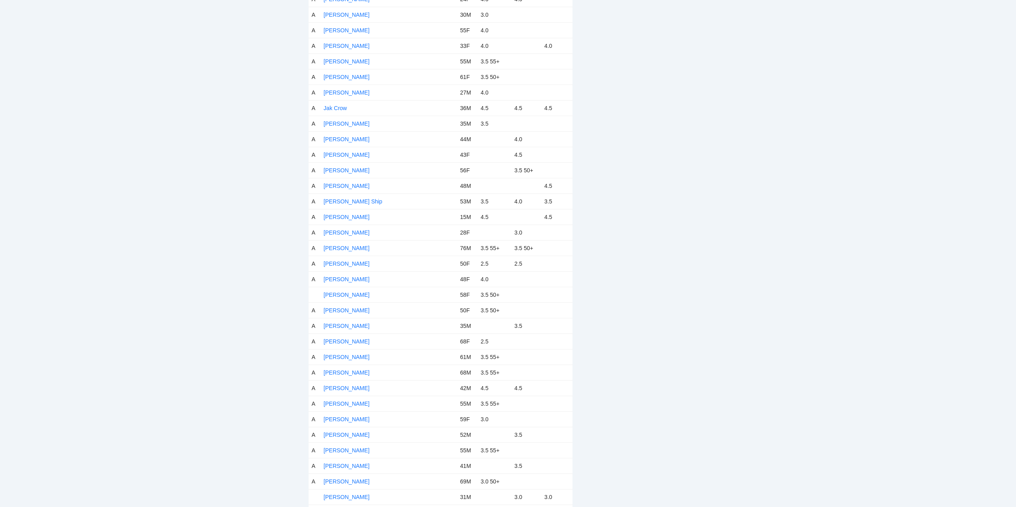
scroll to position [1397, 0]
click at [358, 276] on link "[PERSON_NAME]" at bounding box center [347, 276] width 46 height 6
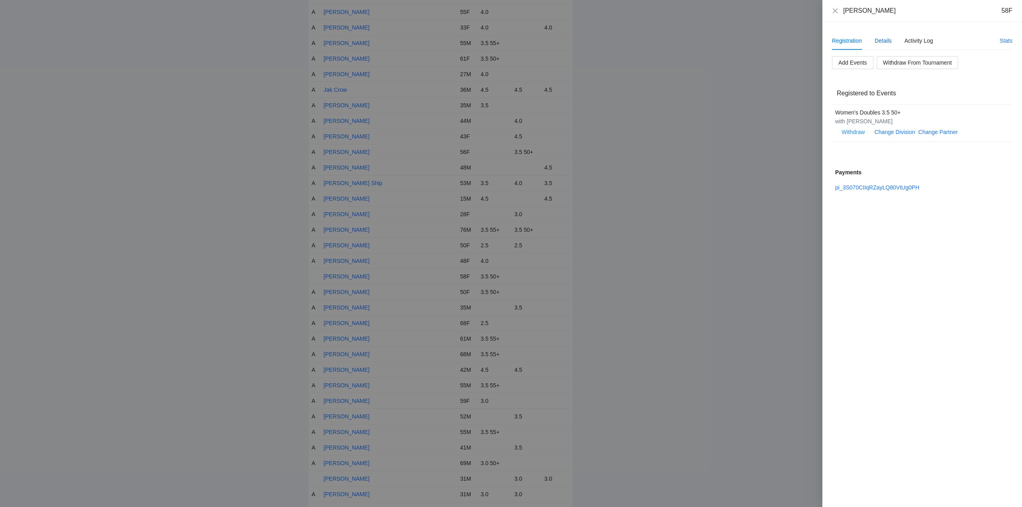
click at [884, 39] on div "Details" at bounding box center [882, 40] width 17 height 9
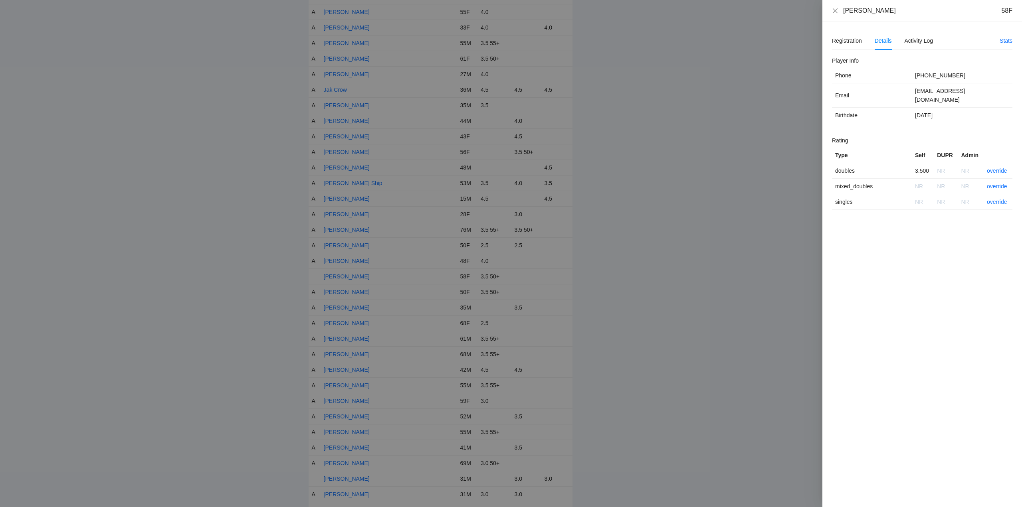
drag, startPoint x: 890, startPoint y: 14, endPoint x: 839, endPoint y: 13, distance: 51.5
click at [839, 13] on div "[PERSON_NAME] 58F" at bounding box center [922, 10] width 180 height 9
copy div "[PERSON_NAME]"
click at [992, 168] on link "override" at bounding box center [996, 171] width 20 height 6
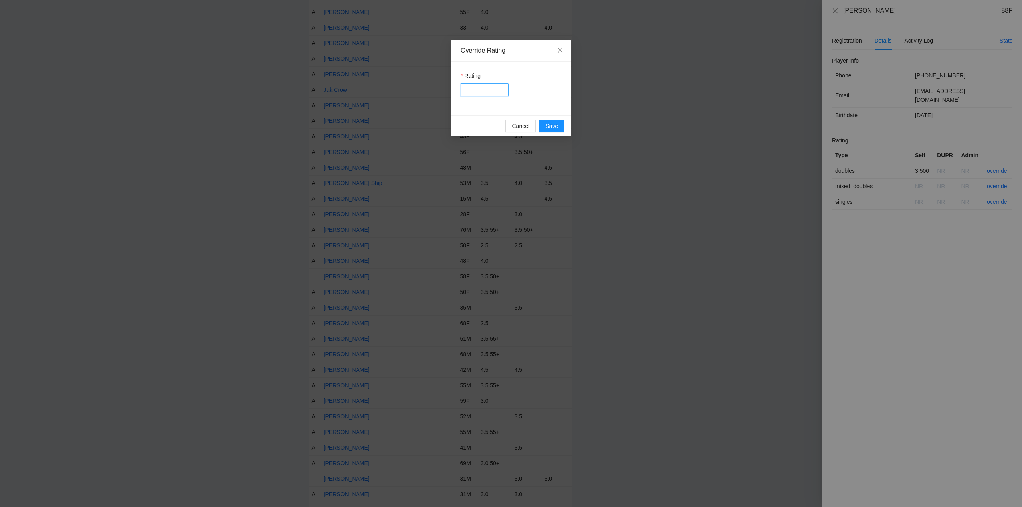
click at [475, 90] on input "Rating" at bounding box center [485, 89] width 48 height 13
type input "***"
click at [553, 123] on span "Save" at bounding box center [551, 126] width 13 height 9
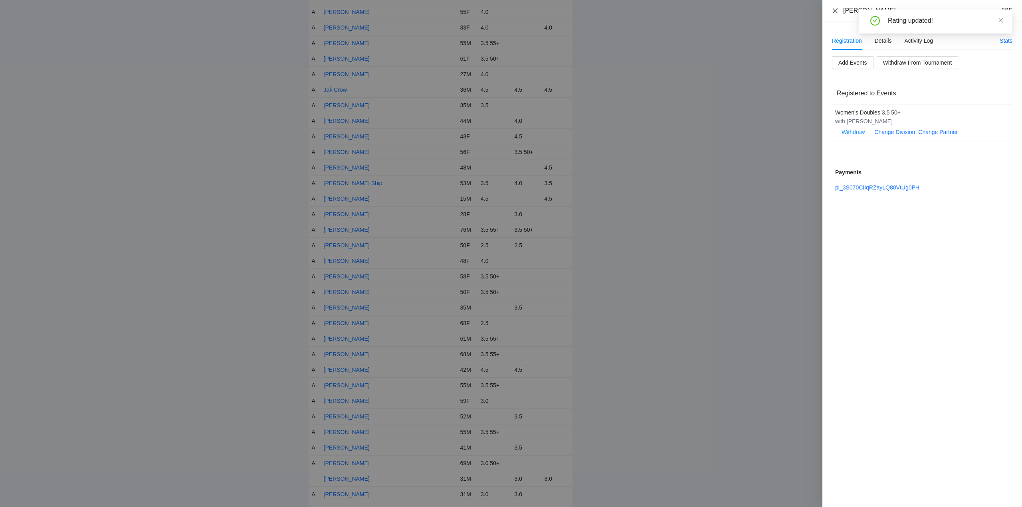
drag, startPoint x: 833, startPoint y: 10, endPoint x: 844, endPoint y: 14, distance: 11.8
click at [835, 10] on icon "close" at bounding box center [835, 11] width 6 height 6
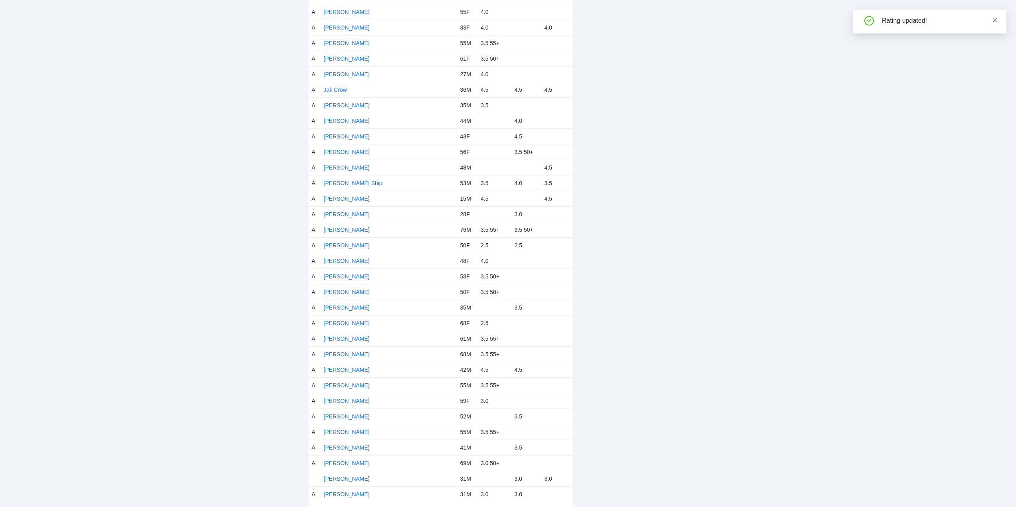
click at [993, 19] on icon "close" at bounding box center [995, 21] width 6 height 6
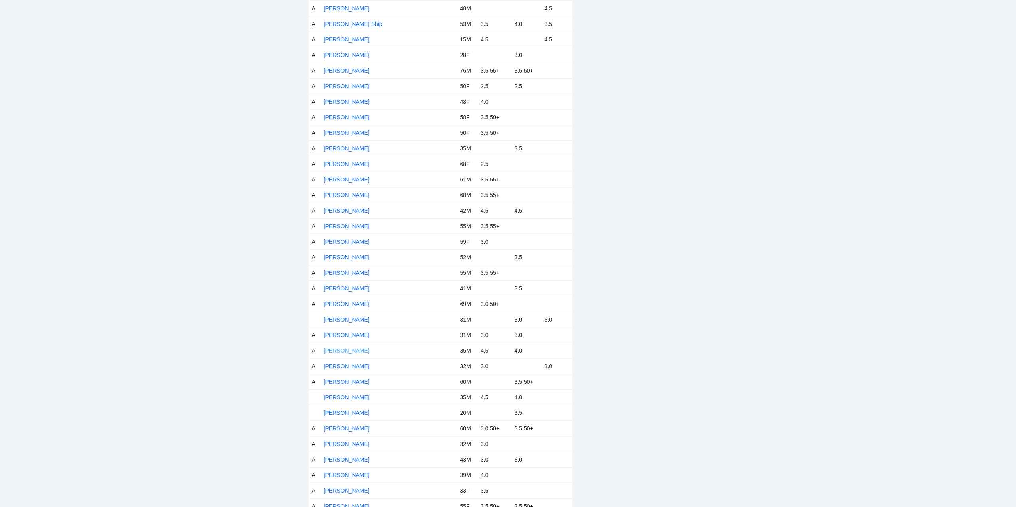
scroll to position [1556, 0]
click at [332, 318] on link "[PERSON_NAME]" at bounding box center [347, 319] width 46 height 6
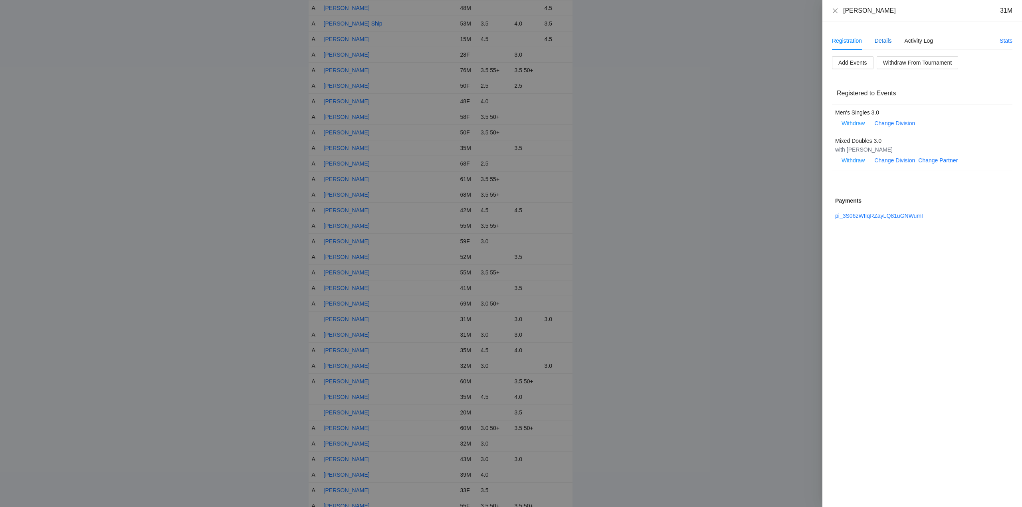
click at [884, 39] on div "Details" at bounding box center [882, 40] width 17 height 9
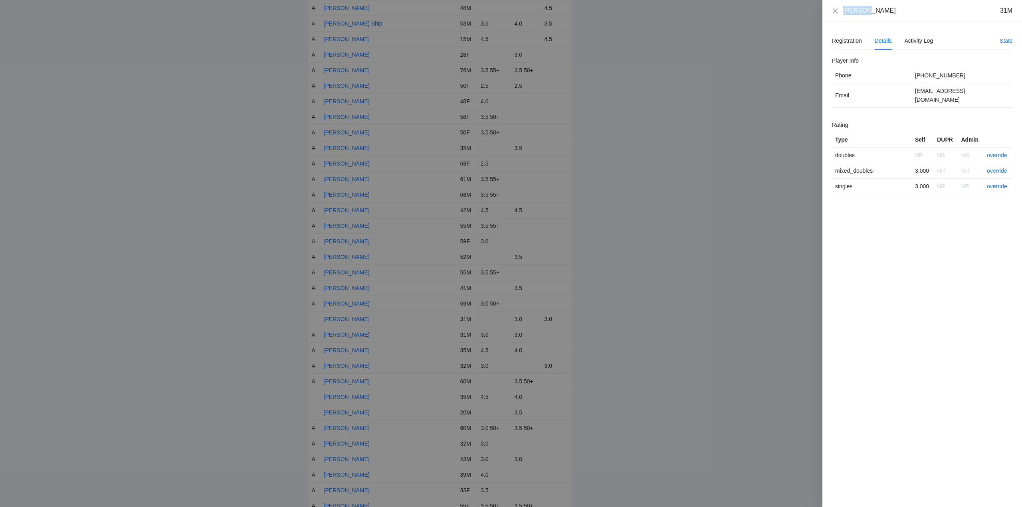
drag, startPoint x: 876, startPoint y: 8, endPoint x: 849, endPoint y: 9, distance: 26.3
click at [830, 9] on div "[PERSON_NAME] To 31M" at bounding box center [922, 11] width 200 height 22
copy div "[PERSON_NAME]"
click at [1000, 168] on link "override" at bounding box center [996, 171] width 20 height 6
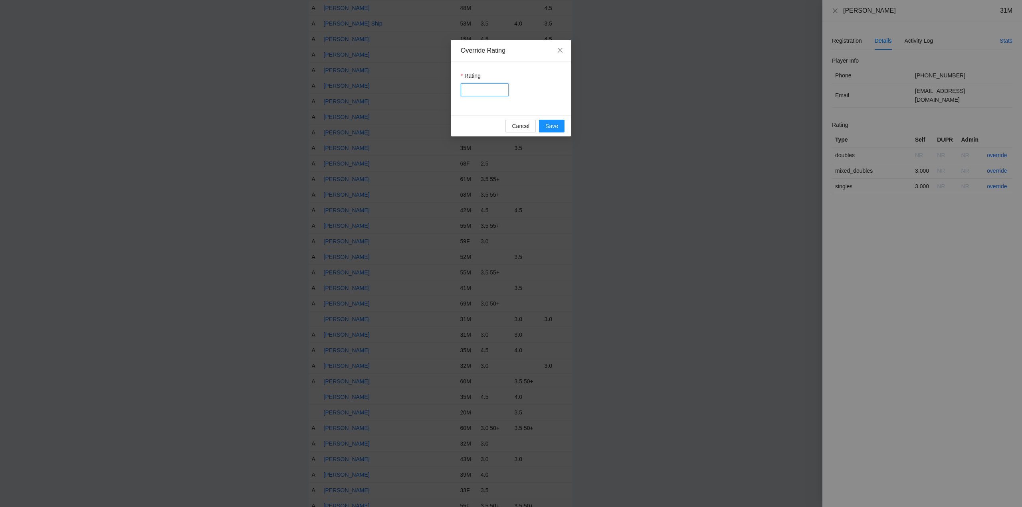
click at [470, 89] on input "Rating" at bounding box center [485, 89] width 48 height 13
type input "***"
drag, startPoint x: 552, startPoint y: 125, endPoint x: 664, endPoint y: 131, distance: 112.3
click at [554, 125] on span "Save" at bounding box center [551, 126] width 13 height 9
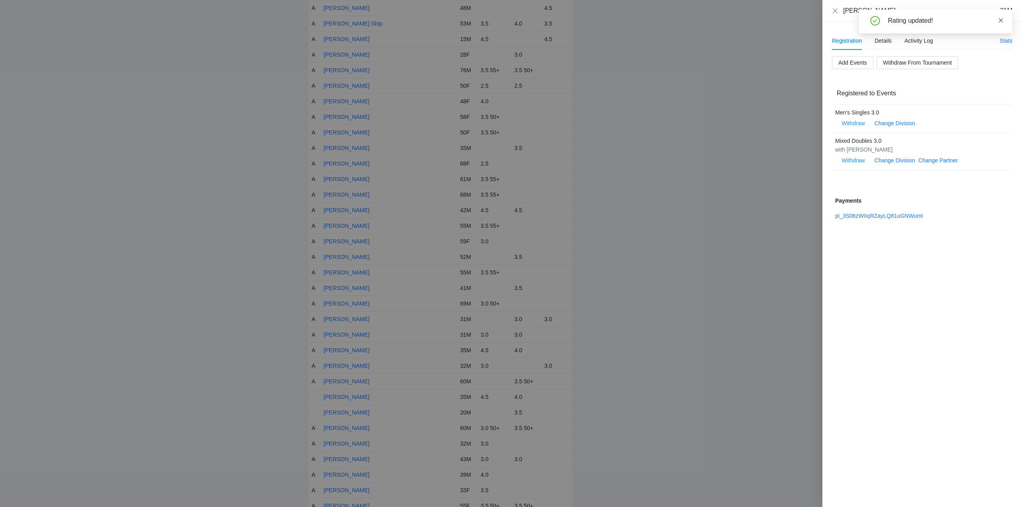
click at [998, 20] on icon "close" at bounding box center [1001, 21] width 6 height 6
click at [833, 11] on icon "close" at bounding box center [835, 11] width 6 height 6
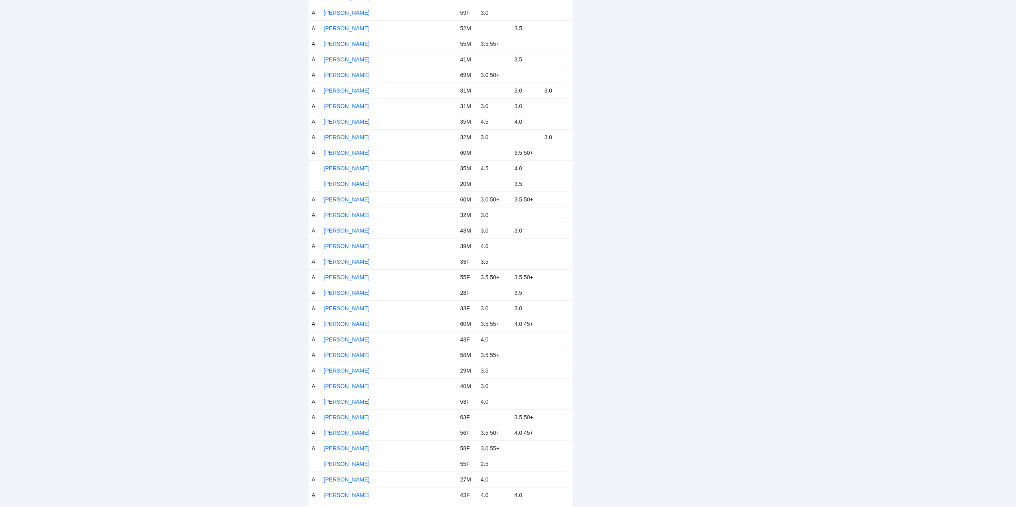
scroll to position [1730, 0]
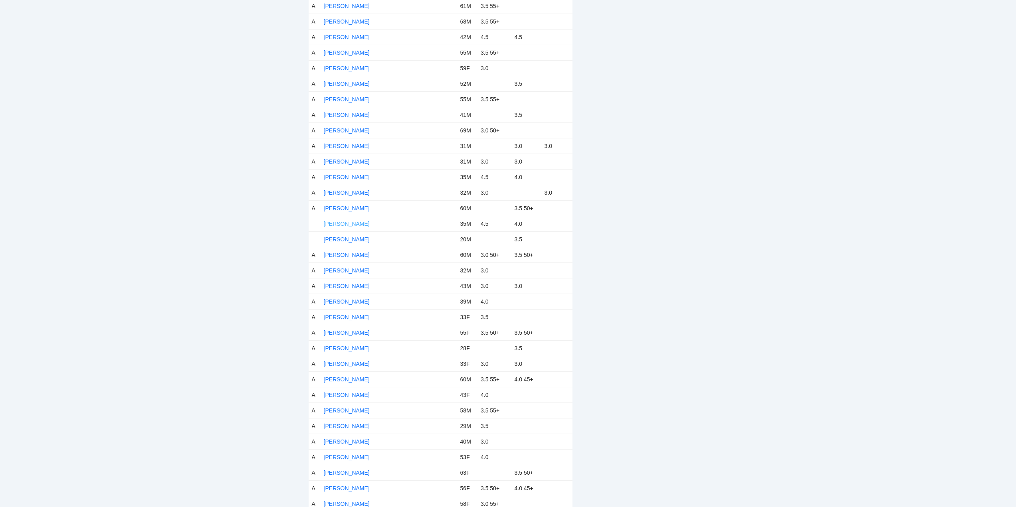
click at [347, 223] on link "[PERSON_NAME]" at bounding box center [347, 224] width 46 height 6
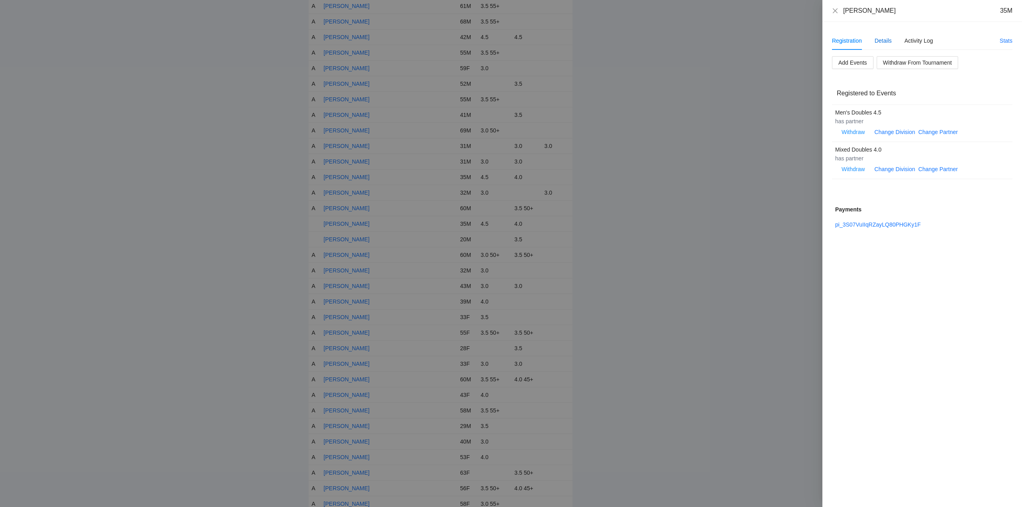
click at [883, 38] on div "Details" at bounding box center [882, 40] width 17 height 9
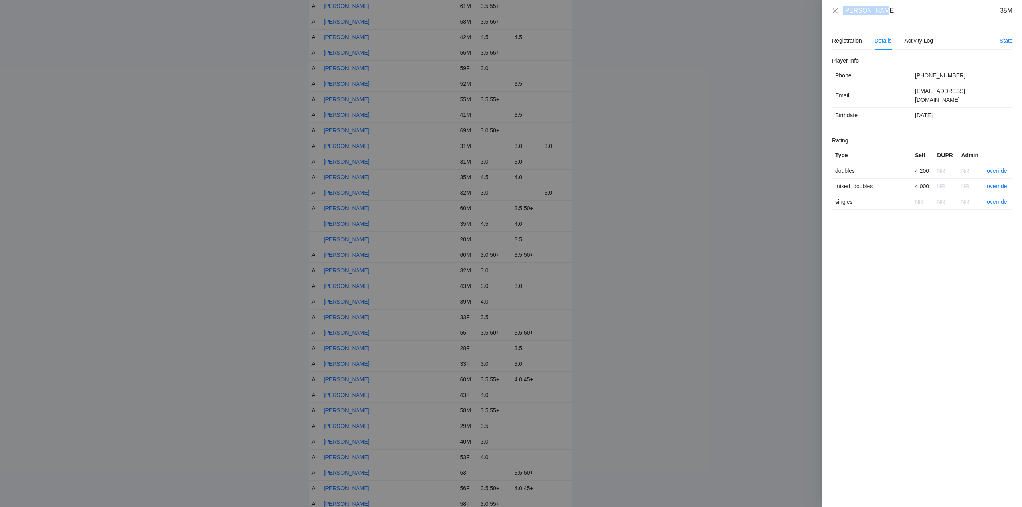
drag, startPoint x: 865, startPoint y: 12, endPoint x: 844, endPoint y: 12, distance: 20.8
click at [844, 12] on div "[PERSON_NAME] 35M" at bounding box center [927, 10] width 169 height 9
click at [992, 168] on link "override" at bounding box center [996, 171] width 20 height 6
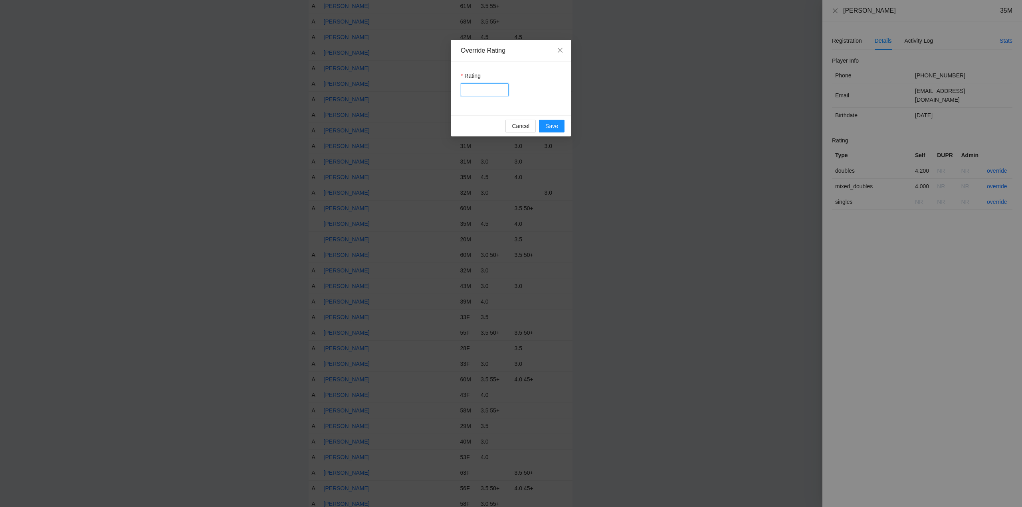
click at [483, 90] on input "Rating" at bounding box center [485, 89] width 48 height 13
type input "***"
click at [550, 125] on span "Save" at bounding box center [551, 126] width 13 height 9
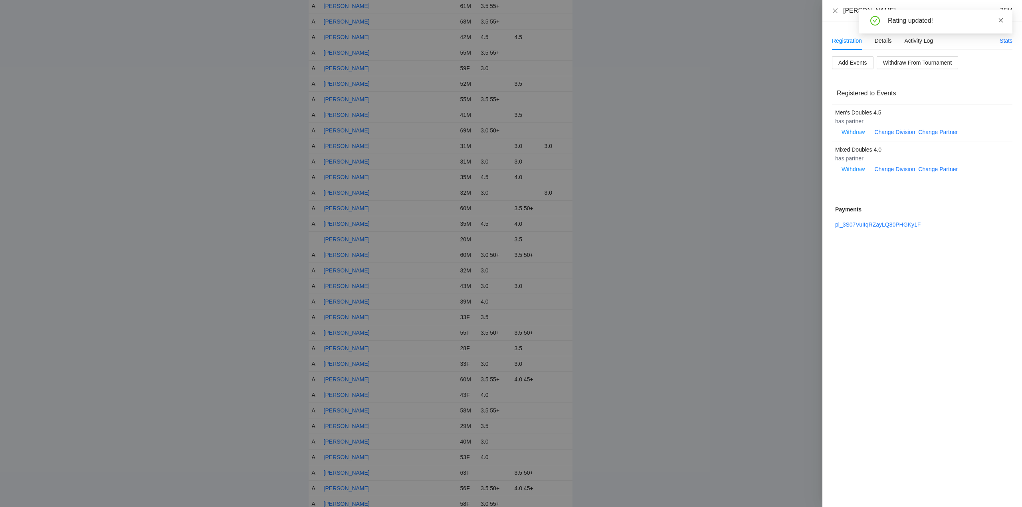
click at [1000, 20] on icon "close" at bounding box center [1001, 21] width 6 height 6
click at [835, 10] on icon "close" at bounding box center [834, 10] width 5 height 5
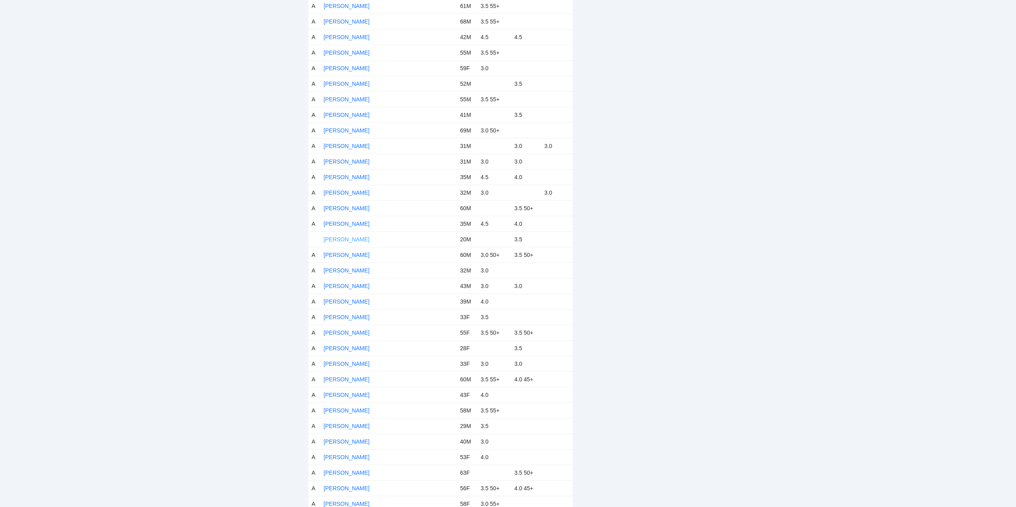
click at [348, 239] on link "[PERSON_NAME]" at bounding box center [347, 239] width 46 height 6
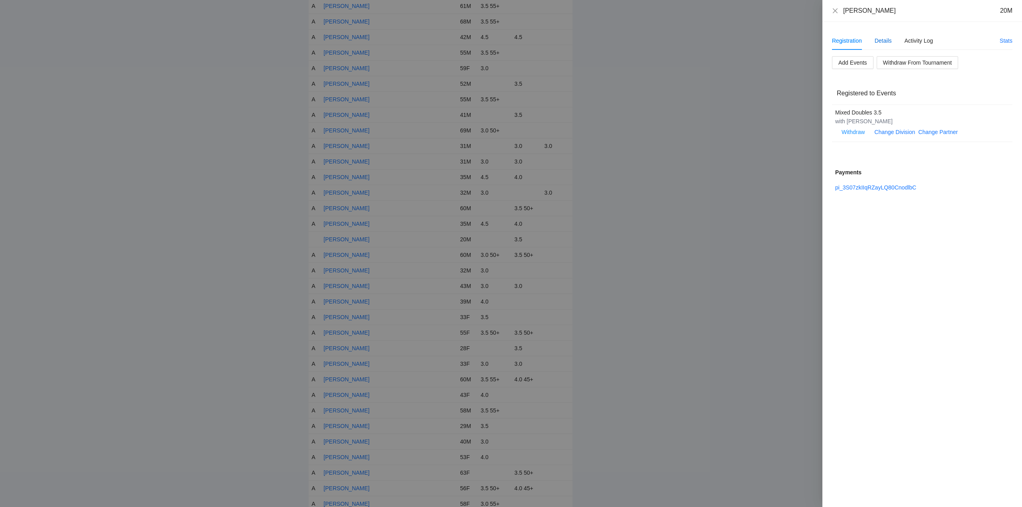
click at [886, 40] on div "Details" at bounding box center [882, 40] width 17 height 9
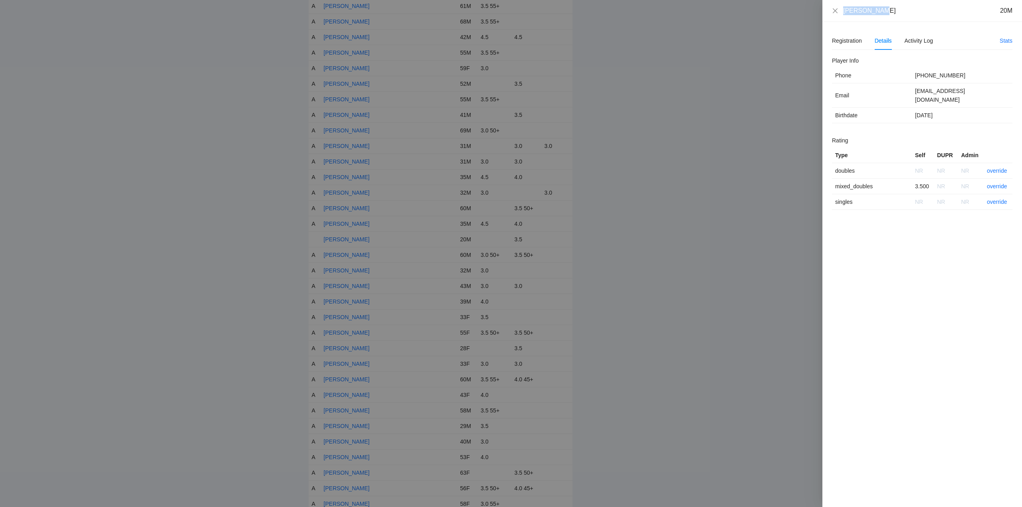
drag, startPoint x: 884, startPoint y: 15, endPoint x: 843, endPoint y: 15, distance: 41.5
click at [827, 15] on div "[PERSON_NAME] 20M" at bounding box center [922, 11] width 200 height 22
click at [995, 183] on link "override" at bounding box center [996, 186] width 20 height 6
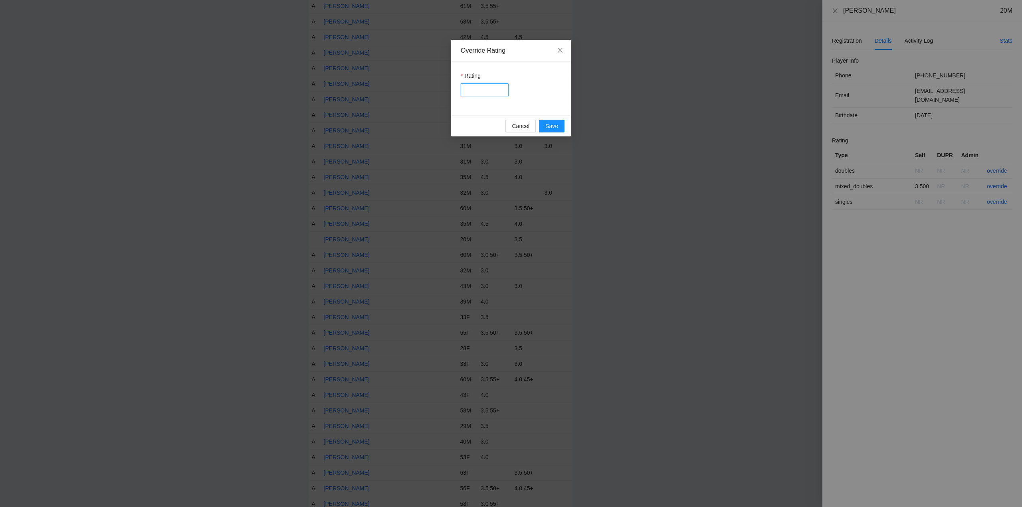
click at [471, 90] on input "Rating" at bounding box center [485, 89] width 48 height 13
type input "***"
drag, startPoint x: 548, startPoint y: 124, endPoint x: 554, endPoint y: 125, distance: 5.7
click at [548, 124] on span "Save" at bounding box center [551, 126] width 13 height 9
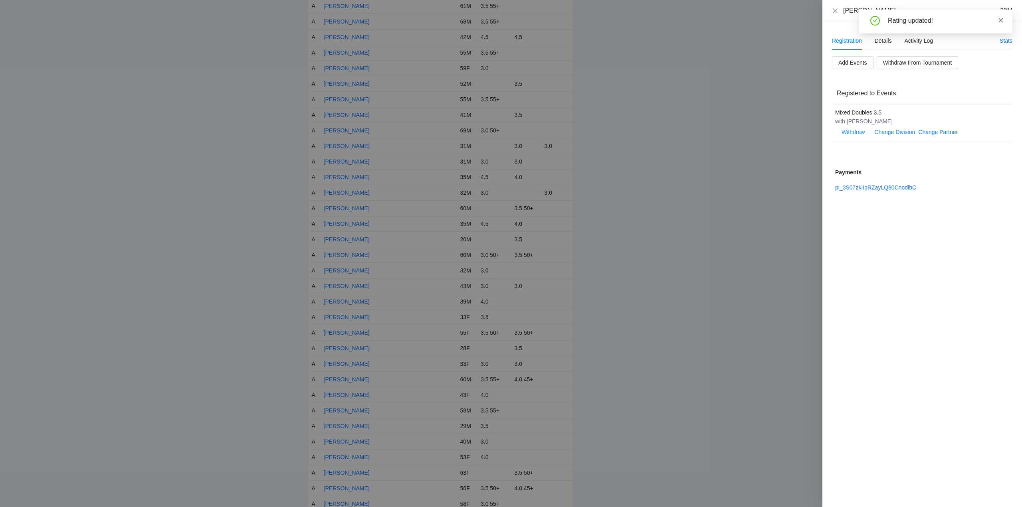
click at [1001, 19] on icon "close" at bounding box center [1001, 21] width 6 height 6
click at [834, 10] on icon "close" at bounding box center [834, 10] width 5 height 5
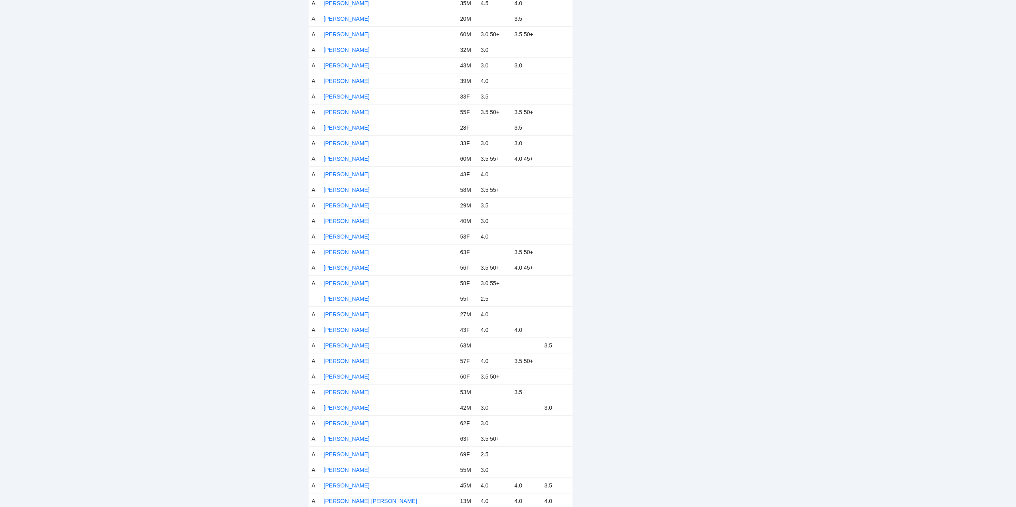
scroll to position [1969, 0]
click at [347, 280] on link "[PERSON_NAME]" at bounding box center [347, 280] width 46 height 6
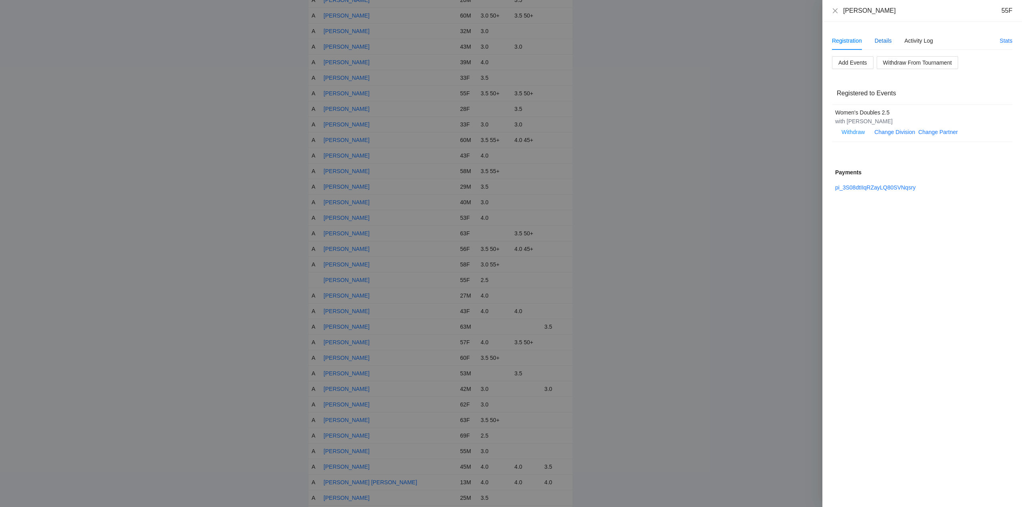
click at [882, 42] on div "Details" at bounding box center [882, 40] width 17 height 9
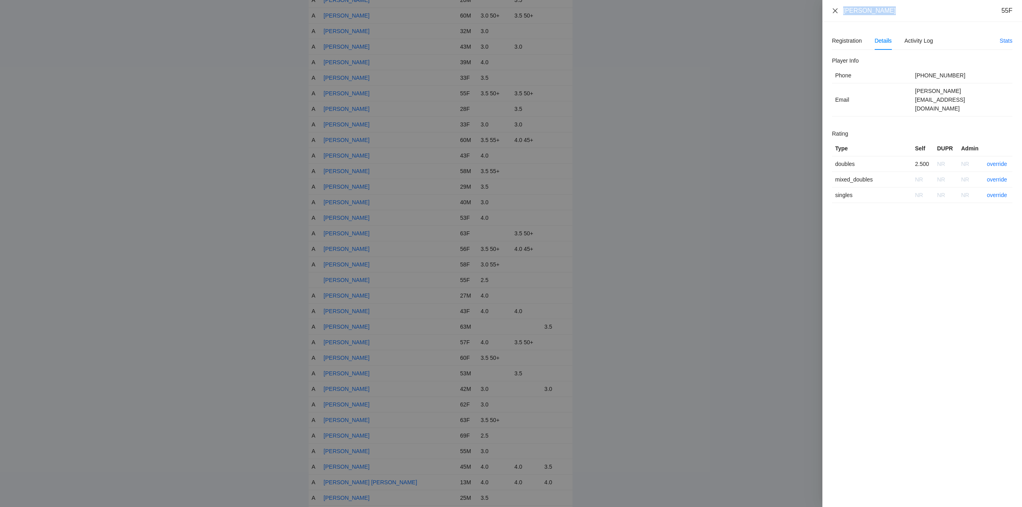
drag, startPoint x: 892, startPoint y: 18, endPoint x: 832, endPoint y: 13, distance: 59.7
click at [832, 13] on div "[PERSON_NAME] 55F" at bounding box center [922, 11] width 200 height 22
click at [998, 161] on link "override" at bounding box center [996, 164] width 20 height 6
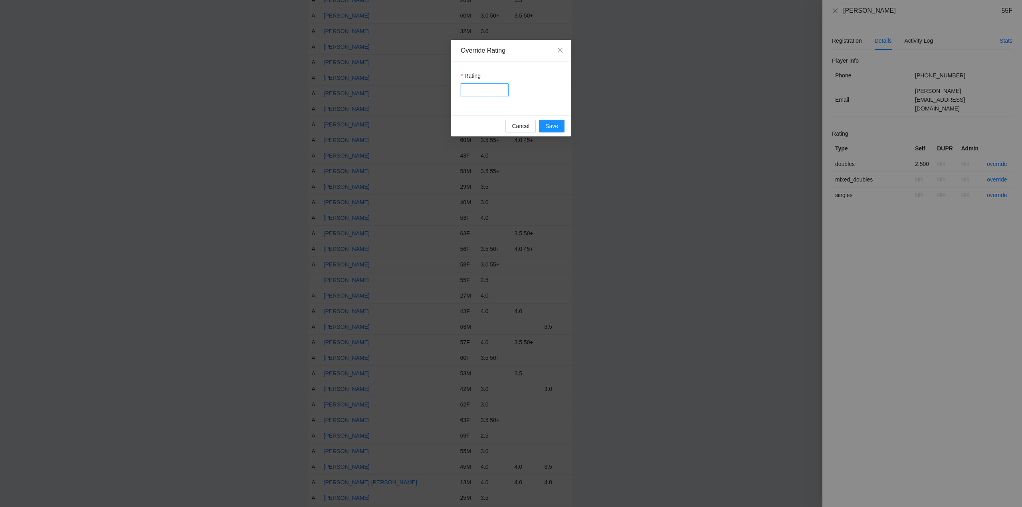
click at [480, 87] on input "Rating" at bounding box center [485, 89] width 48 height 13
type input "***"
click at [546, 123] on span "Save" at bounding box center [551, 126] width 13 height 9
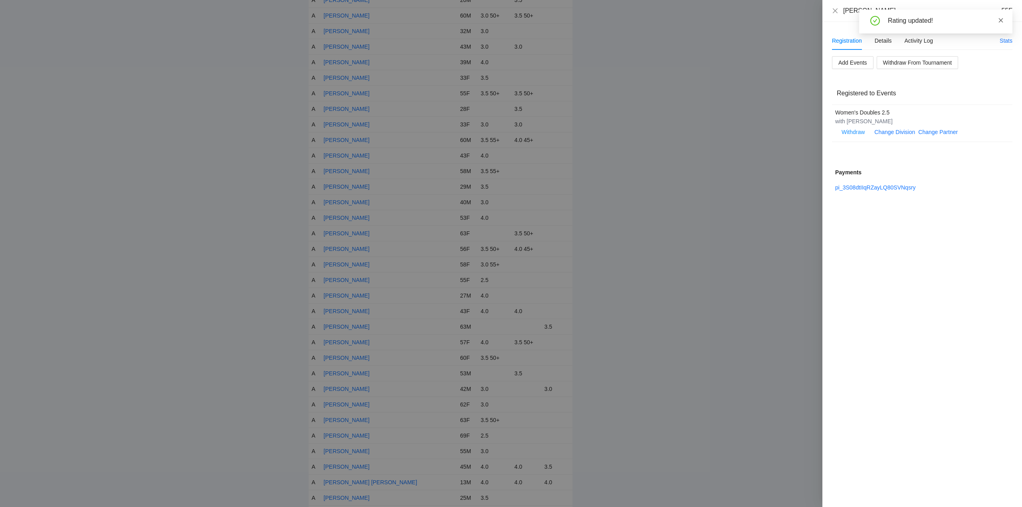
click at [1001, 20] on icon "close" at bounding box center [1001, 21] width 6 height 6
drag, startPoint x: 834, startPoint y: 10, endPoint x: 850, endPoint y: 23, distance: 20.4
click at [838, 11] on icon "close" at bounding box center [835, 11] width 6 height 6
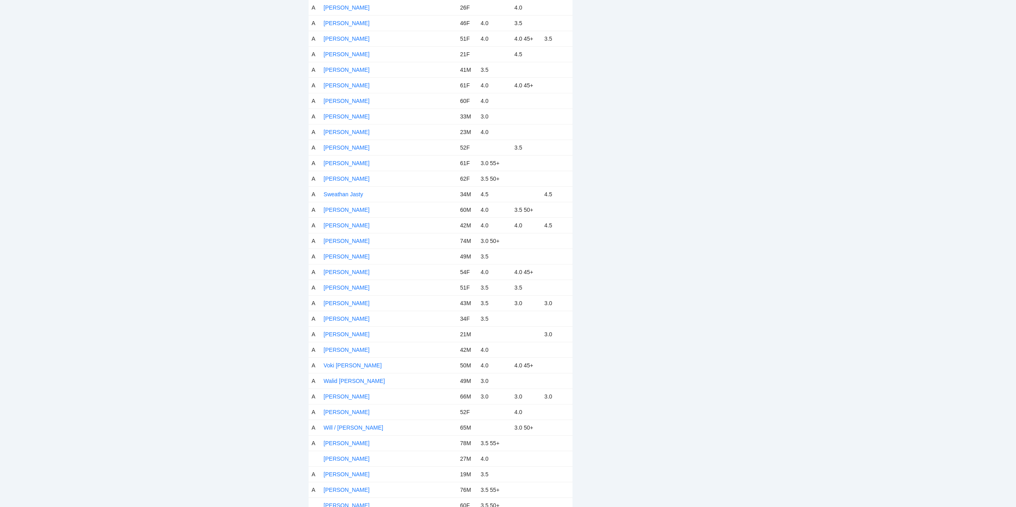
scroll to position [3166, 0]
click at [342, 452] on link "[PERSON_NAME]" at bounding box center [347, 452] width 46 height 6
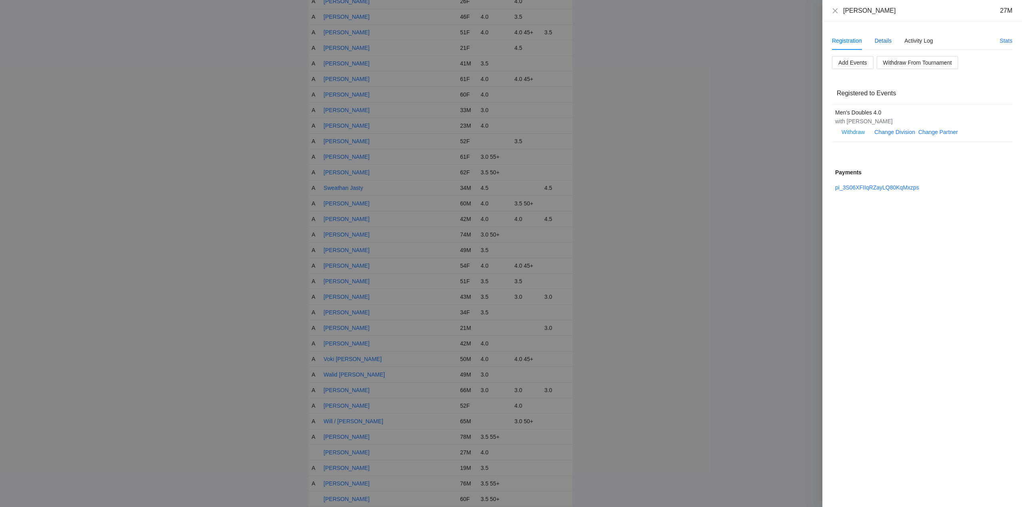
click at [885, 40] on div "Details" at bounding box center [882, 40] width 17 height 9
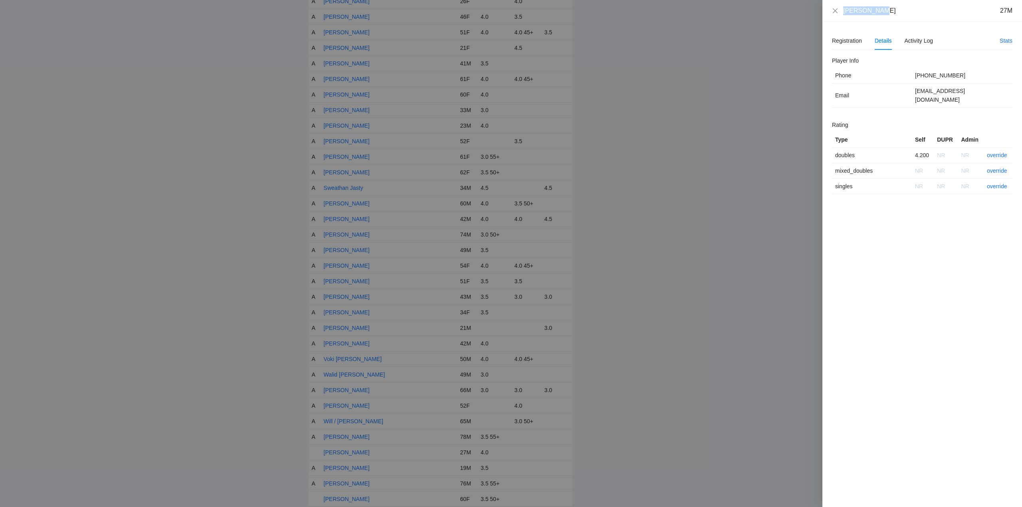
drag, startPoint x: 871, startPoint y: 12, endPoint x: 850, endPoint y: 10, distance: 21.2
click at [833, 12] on div "[PERSON_NAME] 27M" at bounding box center [922, 10] width 180 height 9
click at [996, 152] on link "override" at bounding box center [996, 155] width 20 height 6
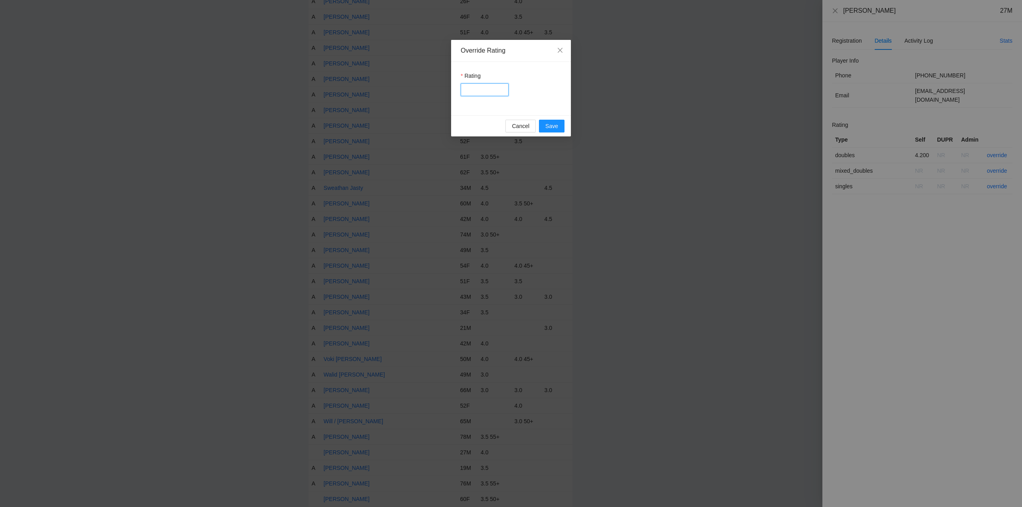
click at [483, 89] on input "Rating" at bounding box center [485, 89] width 48 height 13
type input "***"
drag, startPoint x: 546, startPoint y: 125, endPoint x: 646, endPoint y: 107, distance: 102.2
click at [547, 125] on span "Save" at bounding box center [551, 126] width 13 height 9
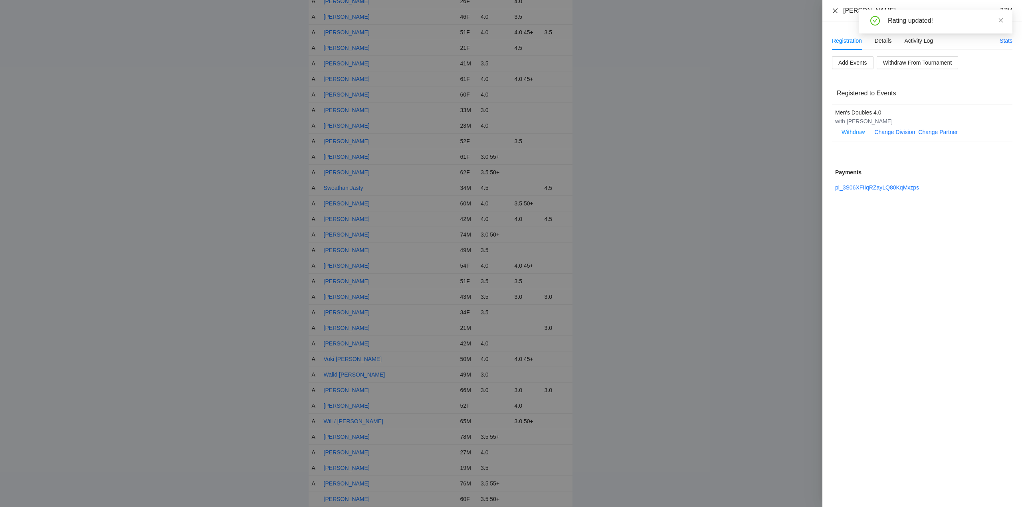
drag, startPoint x: 832, startPoint y: 8, endPoint x: 854, endPoint y: 9, distance: 22.0
click at [833, 8] on icon "close" at bounding box center [835, 11] width 6 height 6
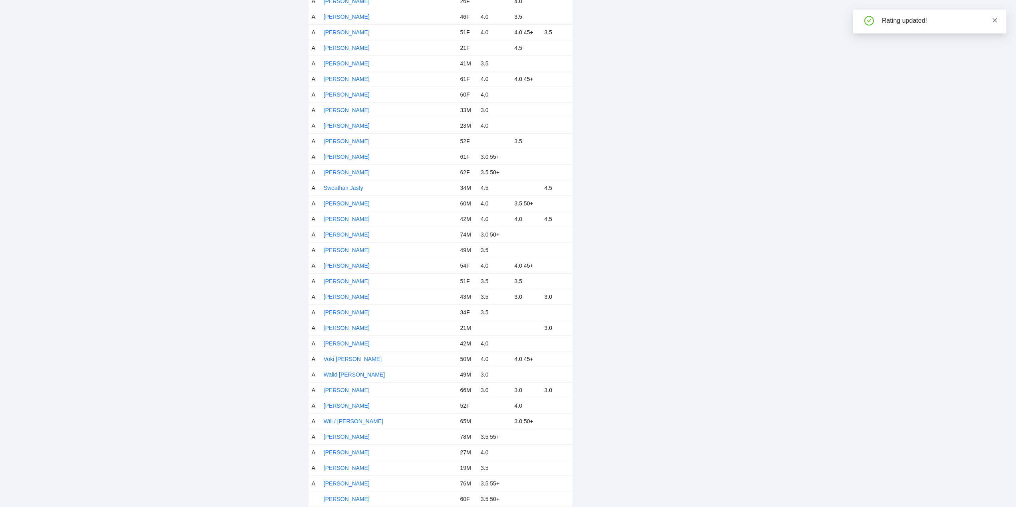
click at [995, 20] on icon "close" at bounding box center [994, 20] width 4 height 4
drag, startPoint x: 337, startPoint y: 498, endPoint x: 380, endPoint y: 485, distance: 44.2
click at [338, 497] on link "[PERSON_NAME]" at bounding box center [347, 499] width 46 height 6
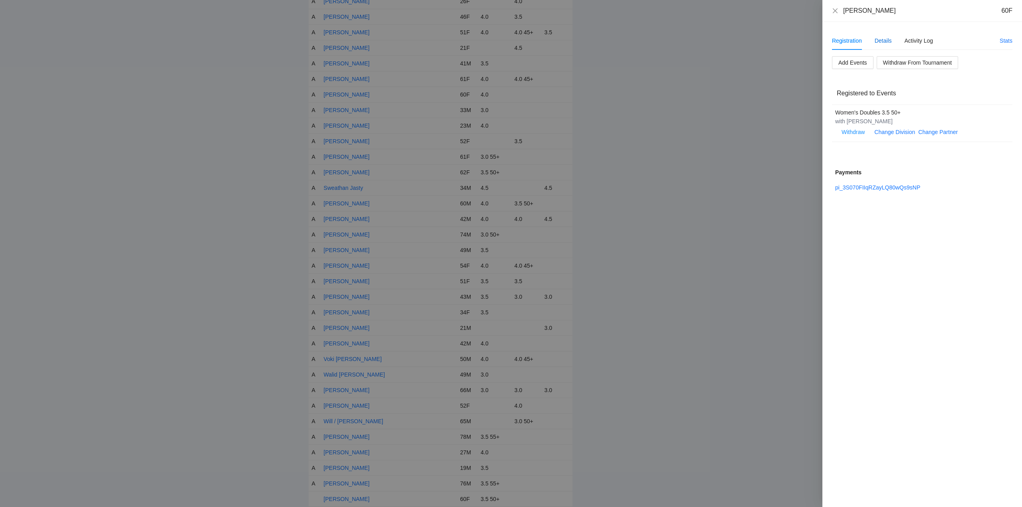
drag, startPoint x: 884, startPoint y: 39, endPoint x: 890, endPoint y: 45, distance: 8.5
click at [884, 39] on div "Details" at bounding box center [882, 40] width 17 height 9
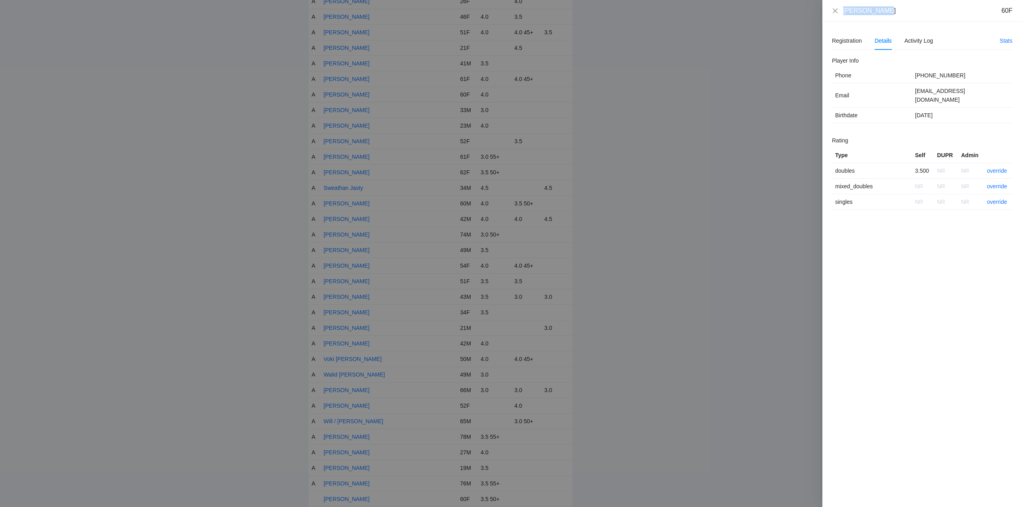
drag, startPoint x: 863, startPoint y: 12, endPoint x: 828, endPoint y: 14, distance: 35.2
click at [828, 14] on div "[PERSON_NAME] 60F" at bounding box center [922, 11] width 200 height 22
click at [998, 168] on link "override" at bounding box center [996, 171] width 20 height 6
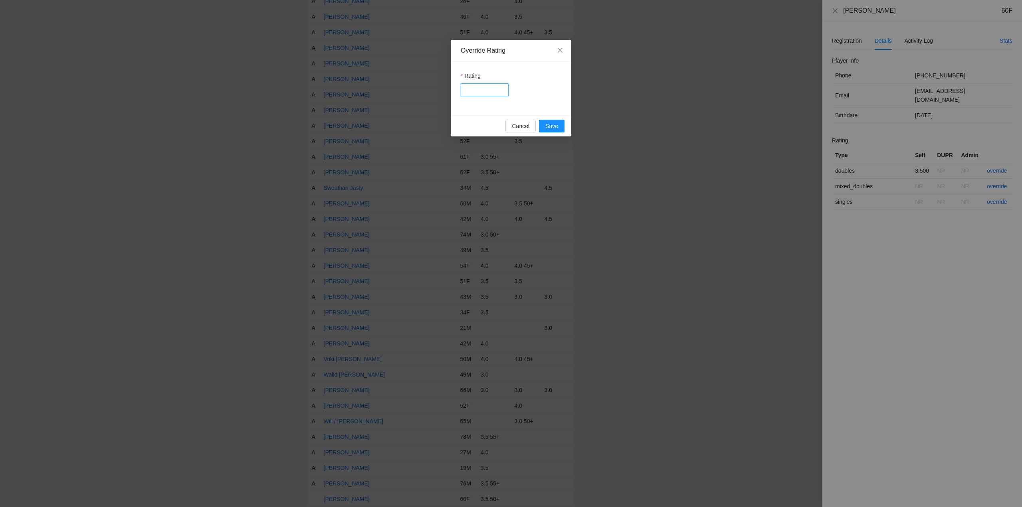
click at [485, 91] on input "Rating" at bounding box center [485, 89] width 48 height 13
type input "***"
drag, startPoint x: 550, startPoint y: 123, endPoint x: 620, endPoint y: 88, distance: 78.5
click at [550, 123] on span "Save" at bounding box center [551, 126] width 13 height 9
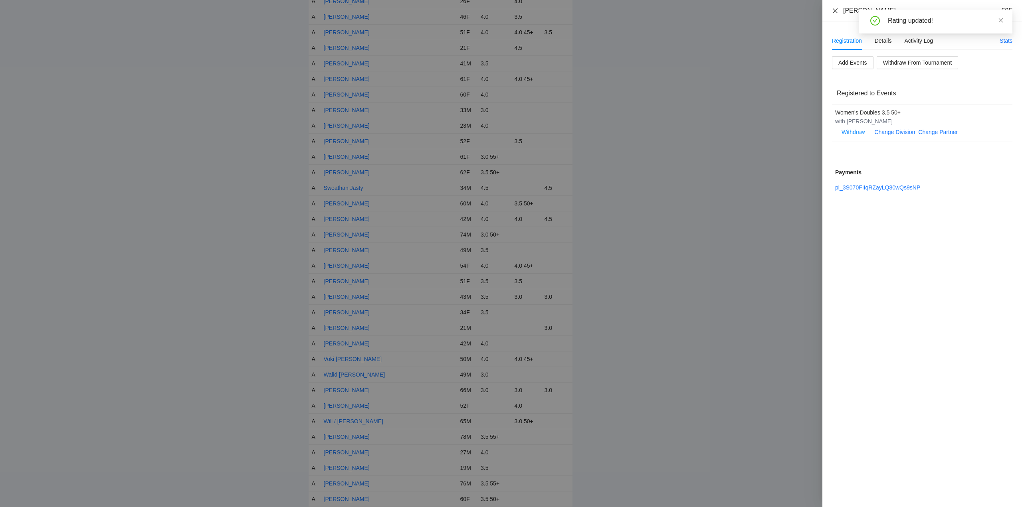
drag, startPoint x: 835, startPoint y: 10, endPoint x: 856, endPoint y: 14, distance: 21.5
click at [836, 11] on icon "close" at bounding box center [835, 11] width 6 height 6
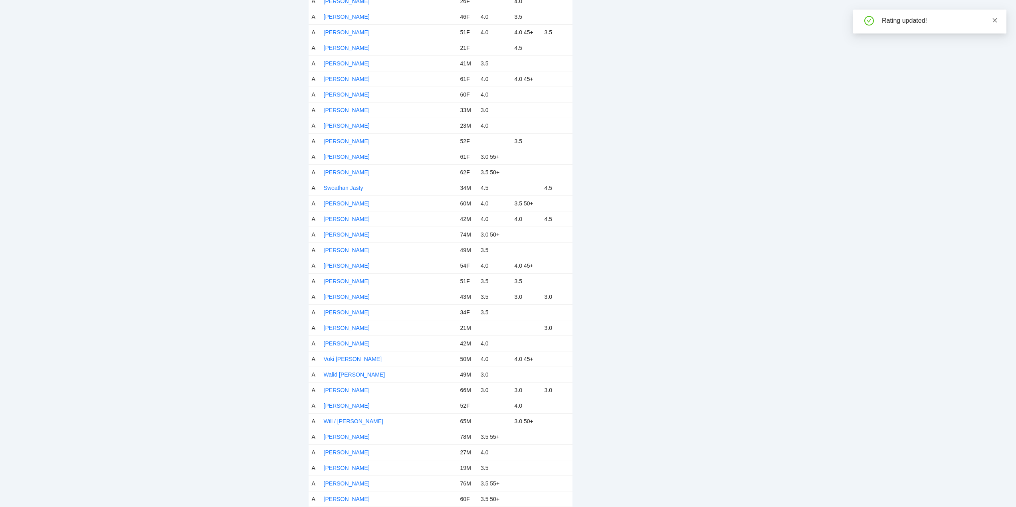
click at [995, 20] on icon "close" at bounding box center [995, 21] width 6 height 6
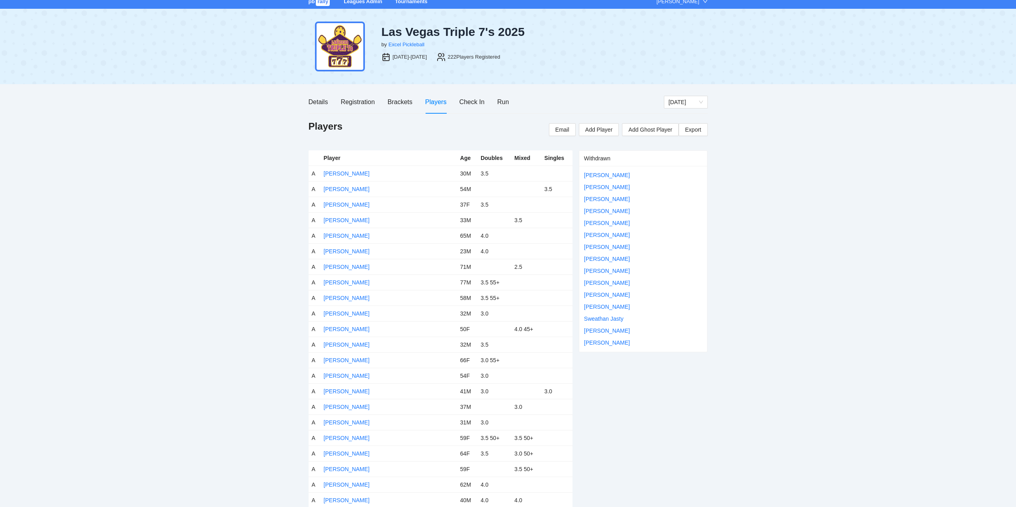
scroll to position [0, 0]
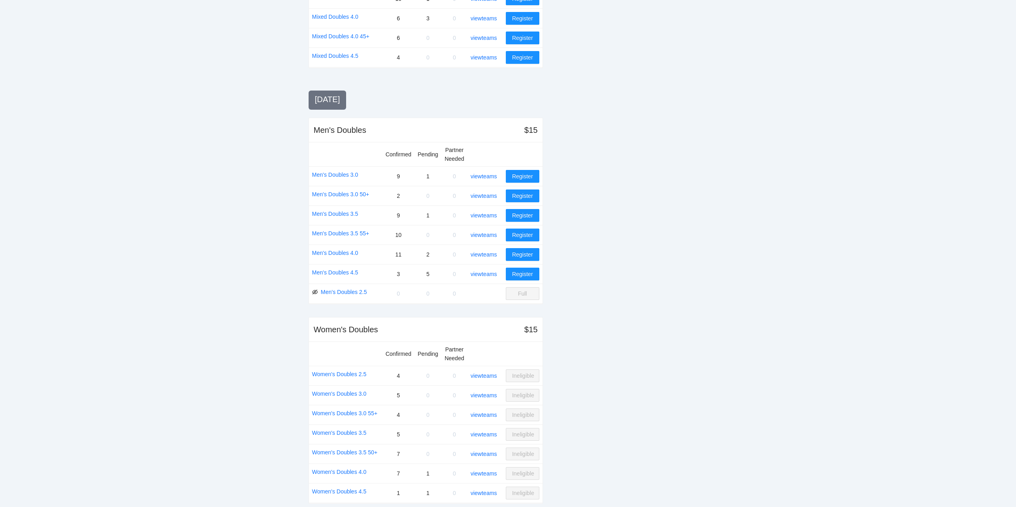
scroll to position [700, 0]
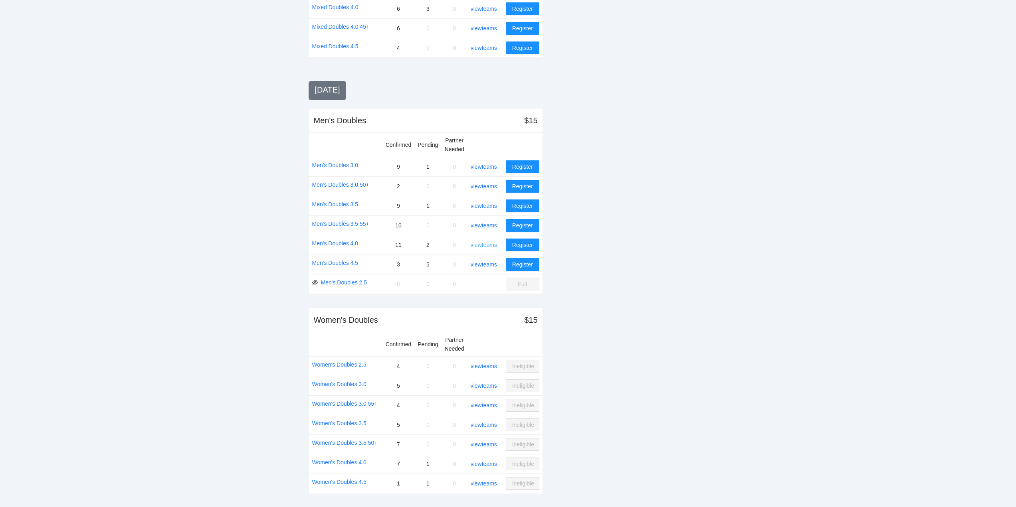
click at [485, 244] on link "view teams" at bounding box center [484, 245] width 26 height 6
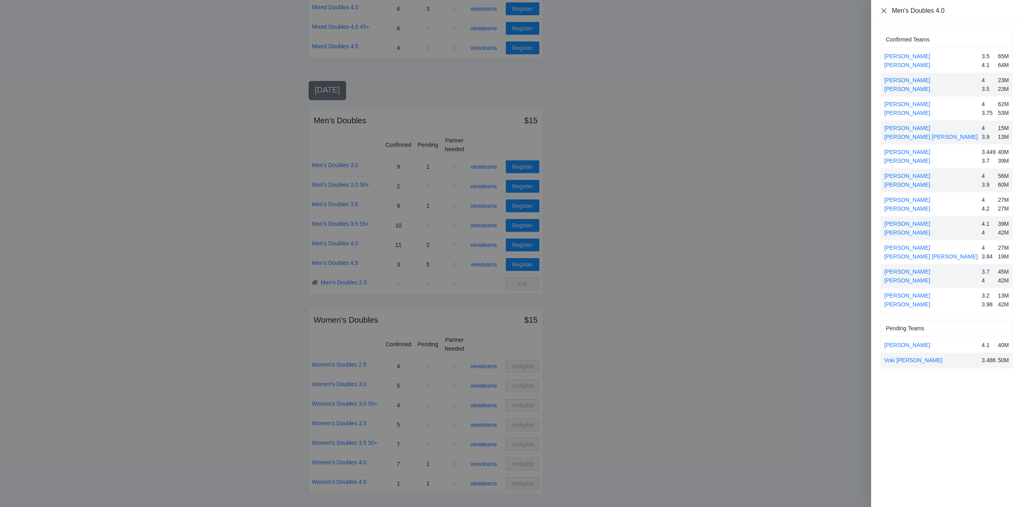
click at [883, 10] on icon "close" at bounding box center [883, 10] width 5 height 5
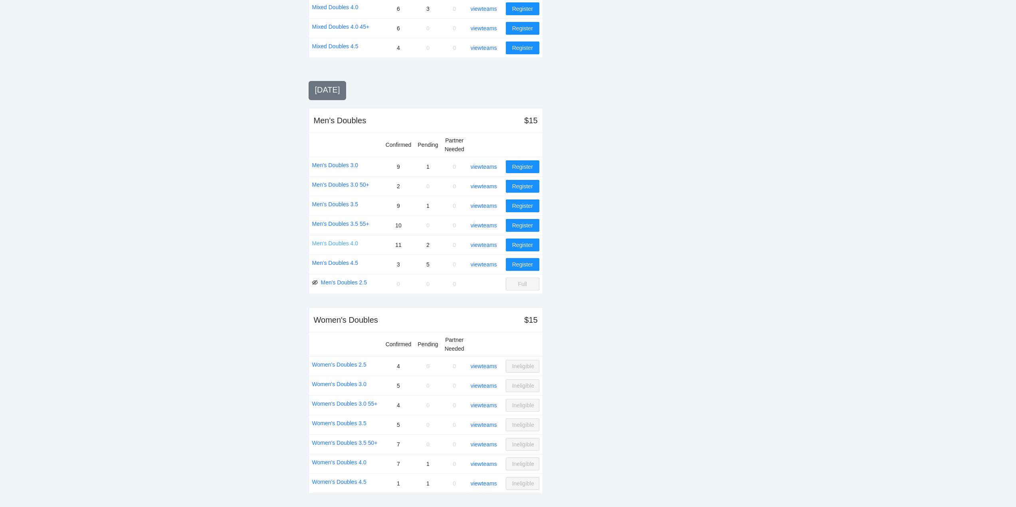
click at [338, 243] on link "Men's Doubles 4.0" at bounding box center [335, 243] width 46 height 9
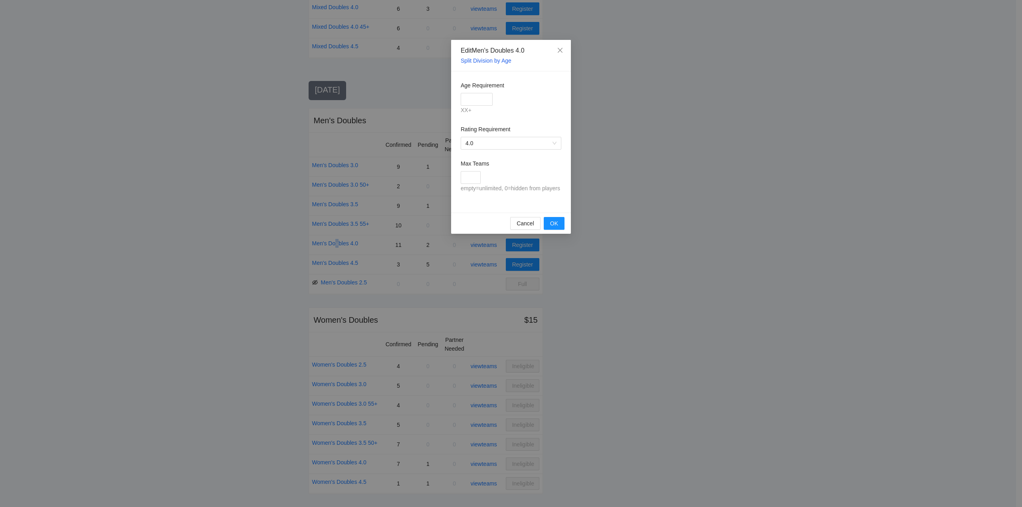
click at [485, 59] on link "Split Division by Age" at bounding box center [486, 60] width 51 height 6
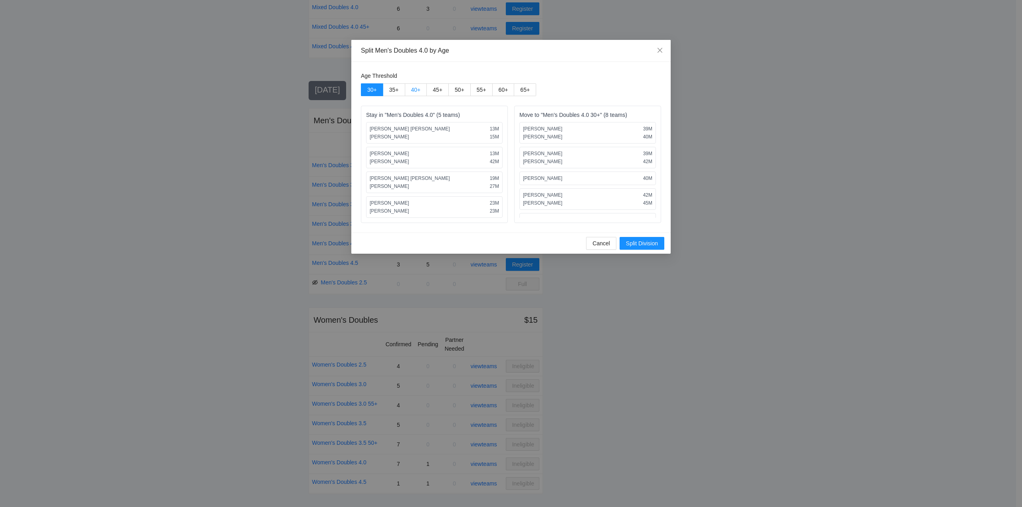
click at [417, 89] on span "40 +" at bounding box center [416, 90] width 10 height 6
click at [639, 241] on span "Split Division" at bounding box center [642, 243] width 32 height 9
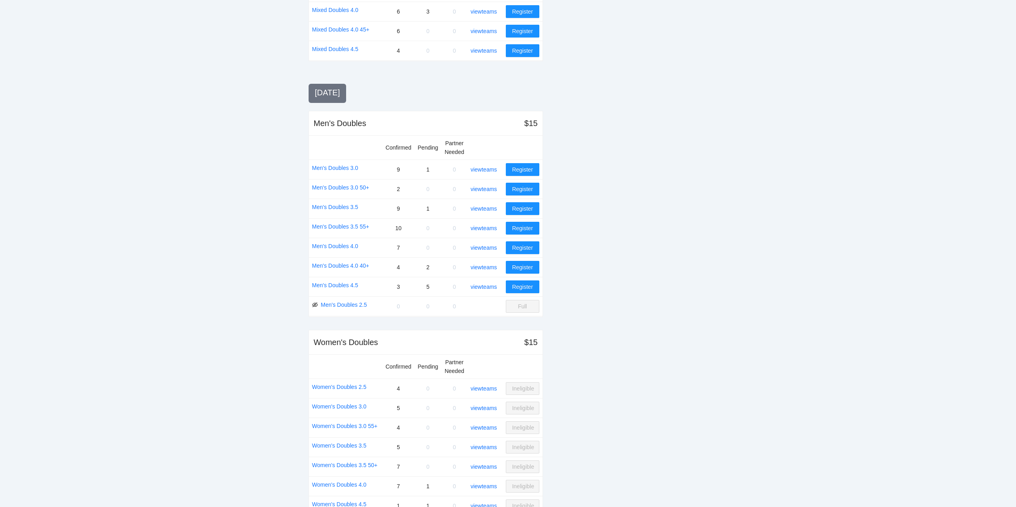
scroll to position [679, 0]
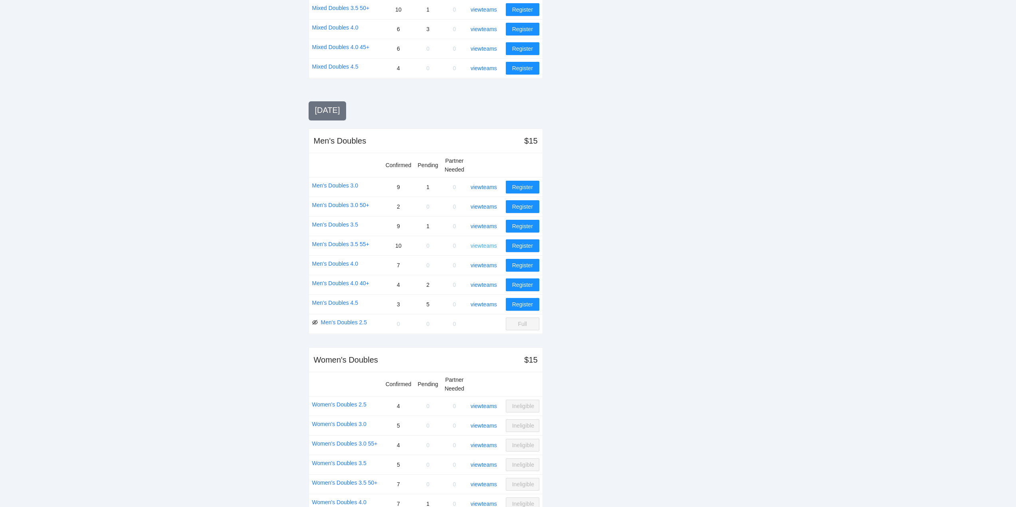
click at [488, 246] on link "view teams" at bounding box center [484, 246] width 26 height 6
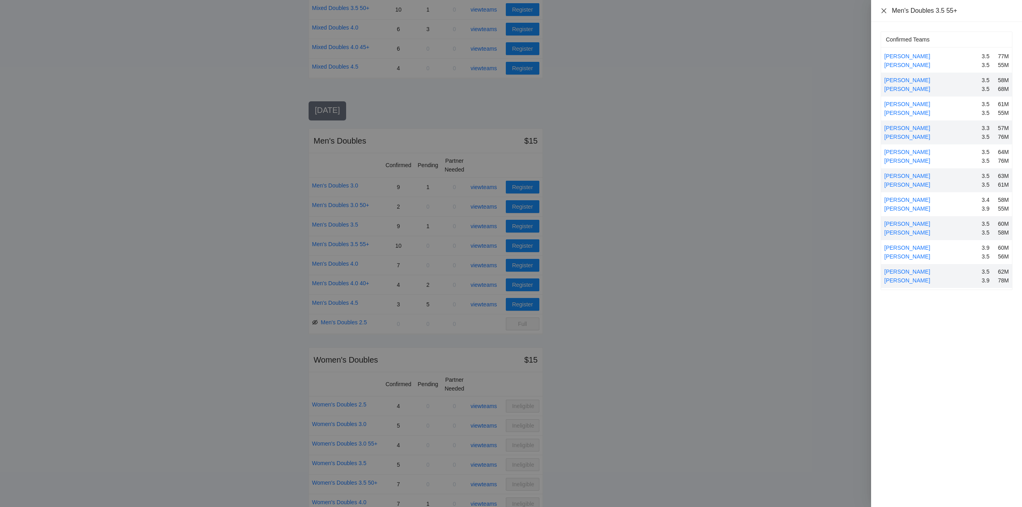
click at [883, 9] on icon "close" at bounding box center [883, 11] width 6 height 6
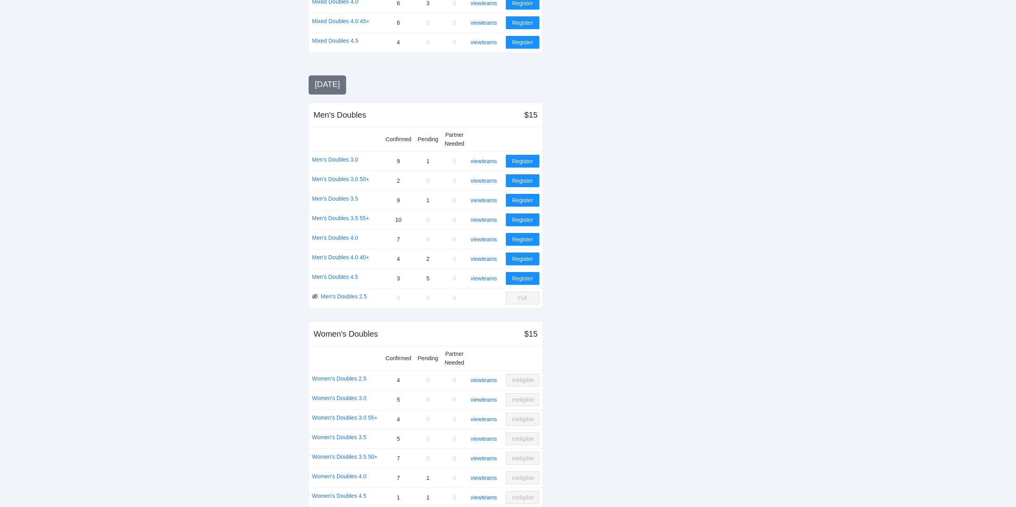
scroll to position [719, 0]
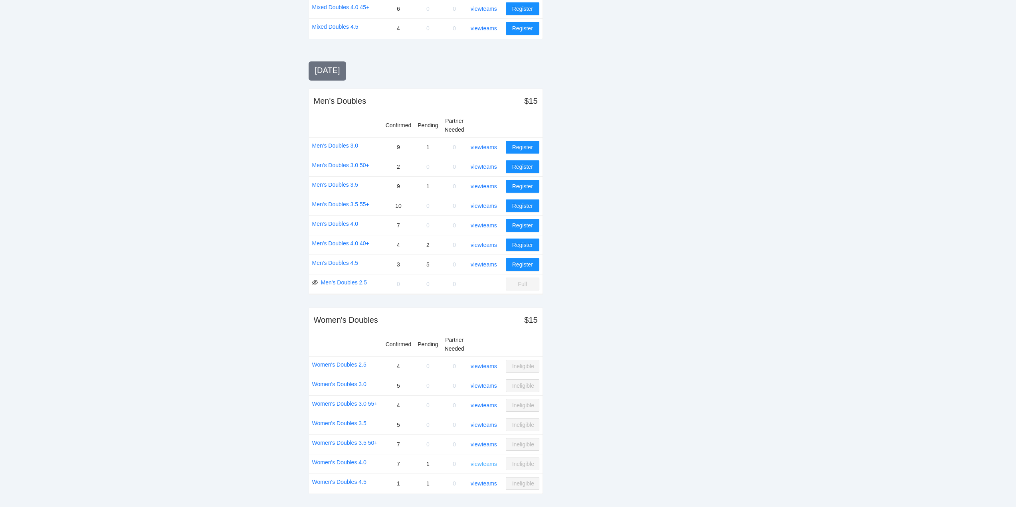
click at [483, 462] on link "view teams" at bounding box center [484, 464] width 26 height 6
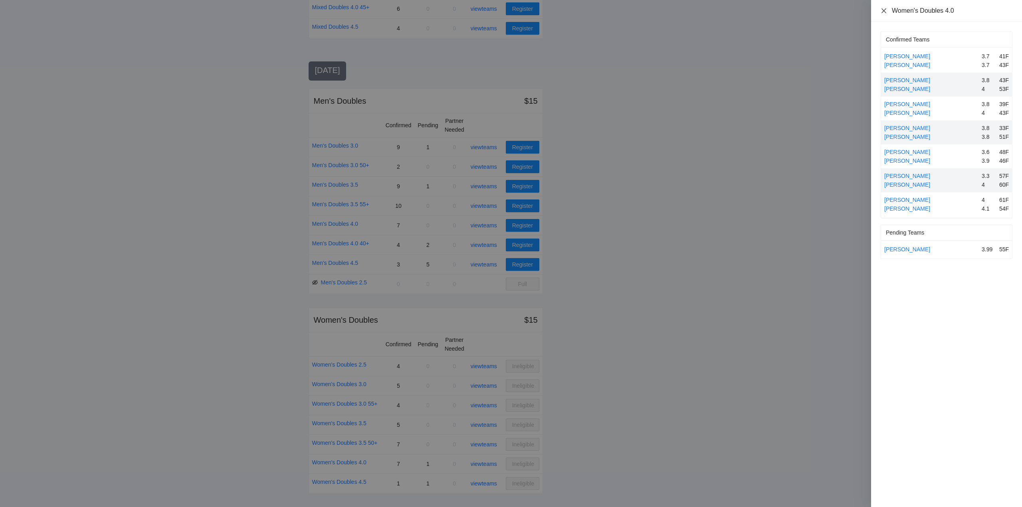
click at [882, 10] on icon "close" at bounding box center [883, 11] width 6 height 6
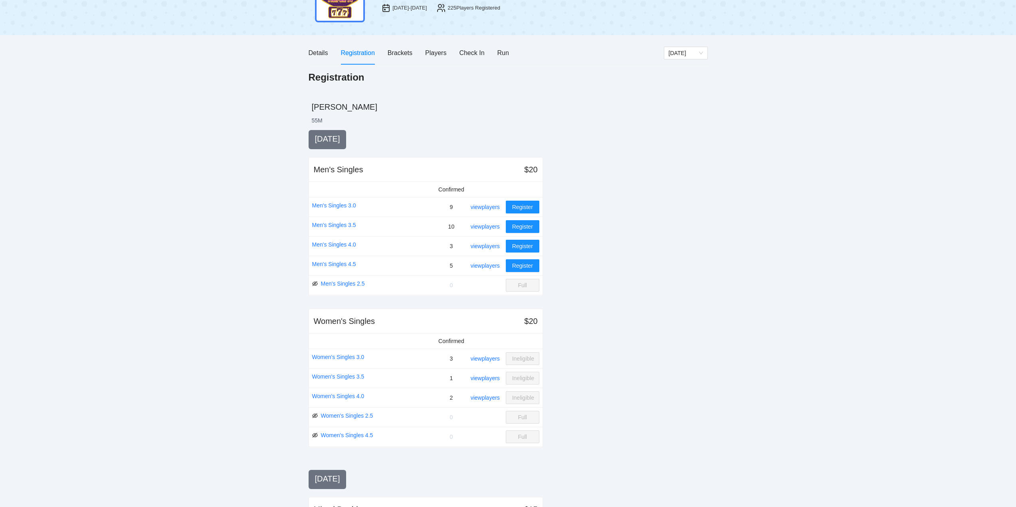
scroll to position [0, 0]
